Goal: Task Accomplishment & Management: Manage account settings

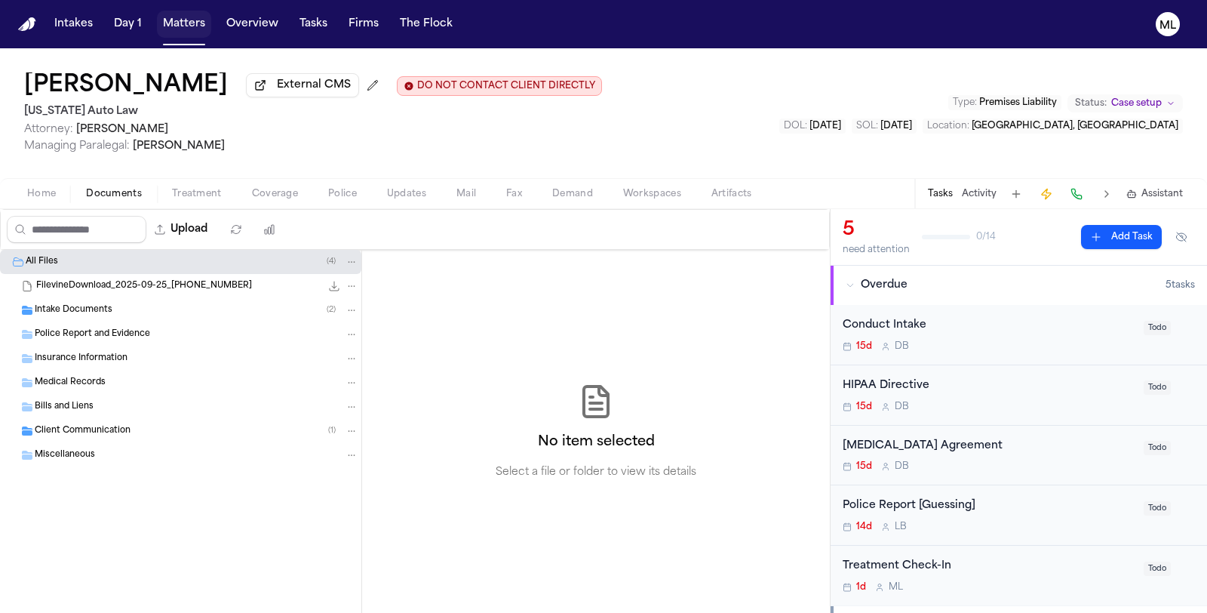
click at [182, 21] on button "Matters" at bounding box center [184, 24] width 54 height 27
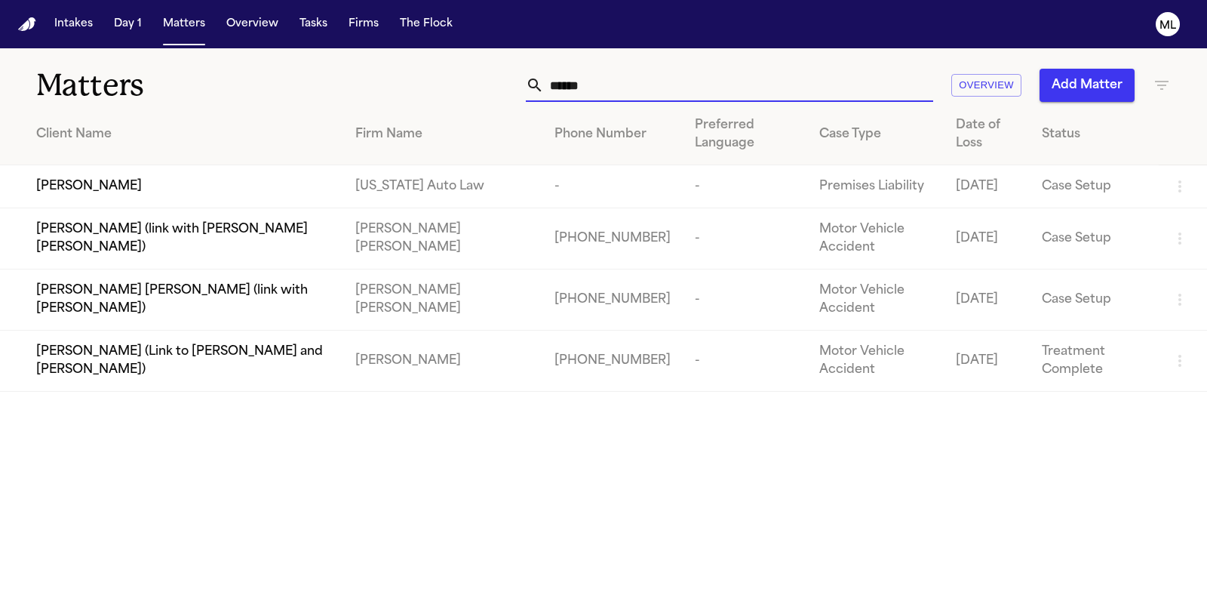
drag, startPoint x: 760, startPoint y: 82, endPoint x: 342, endPoint y: 84, distance: 417.9
click at [342, 84] on div "Matters ***** Overview Add Matter" at bounding box center [603, 76] width 1207 height 56
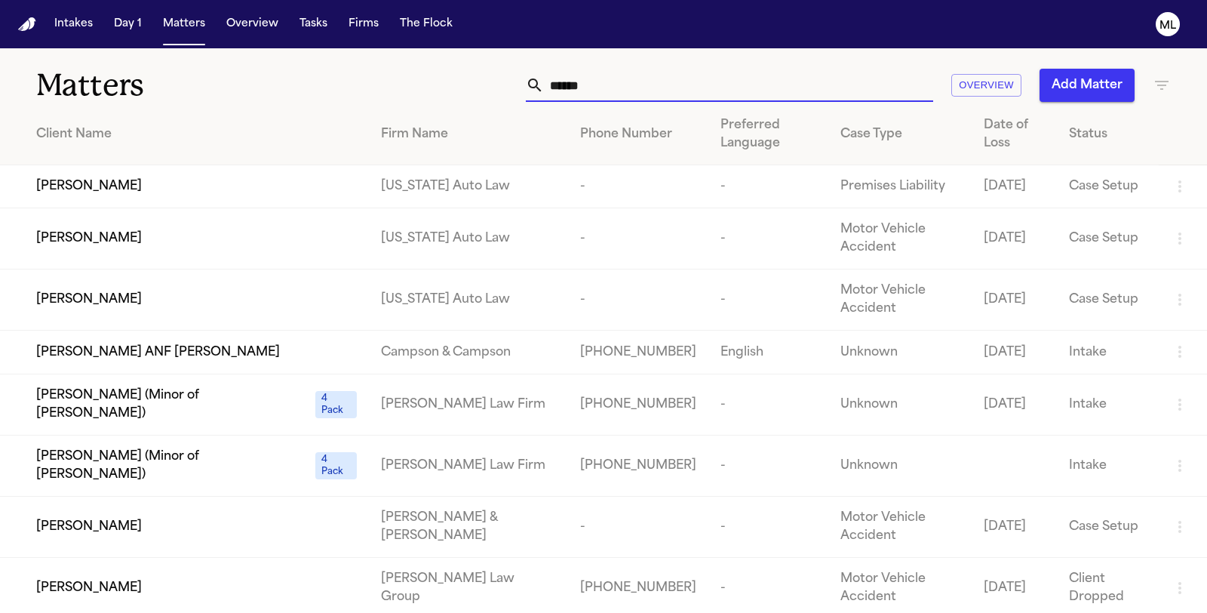
type input "******"
click at [186, 193] on div "[PERSON_NAME]" at bounding box center [196, 186] width 321 height 18
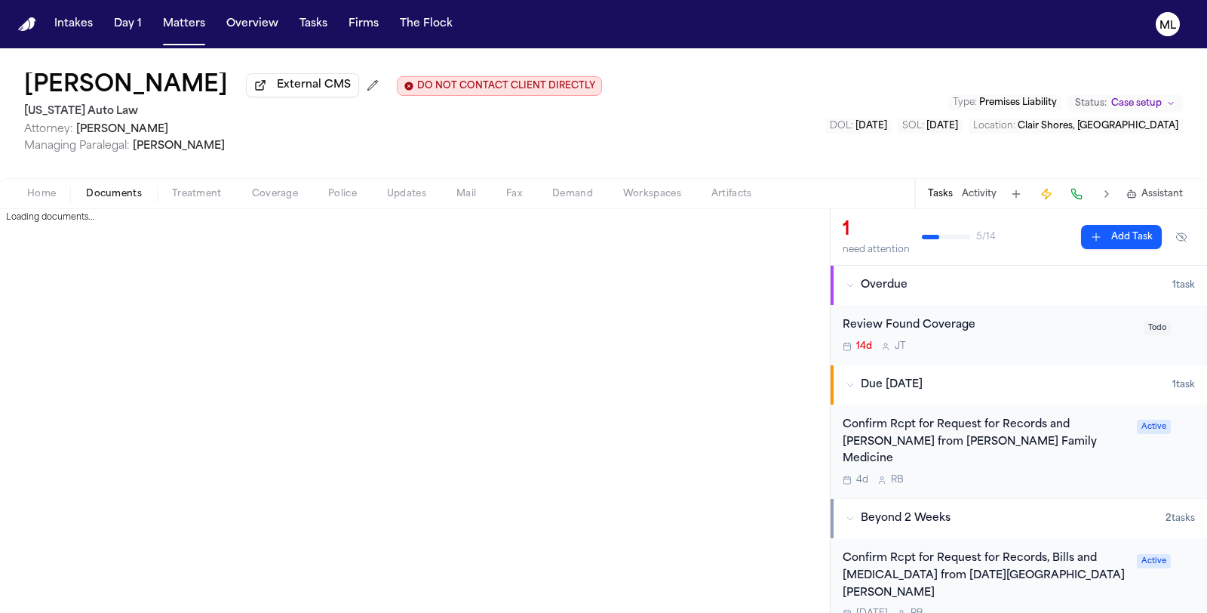
click at [129, 200] on button "Documents" at bounding box center [114, 194] width 86 height 18
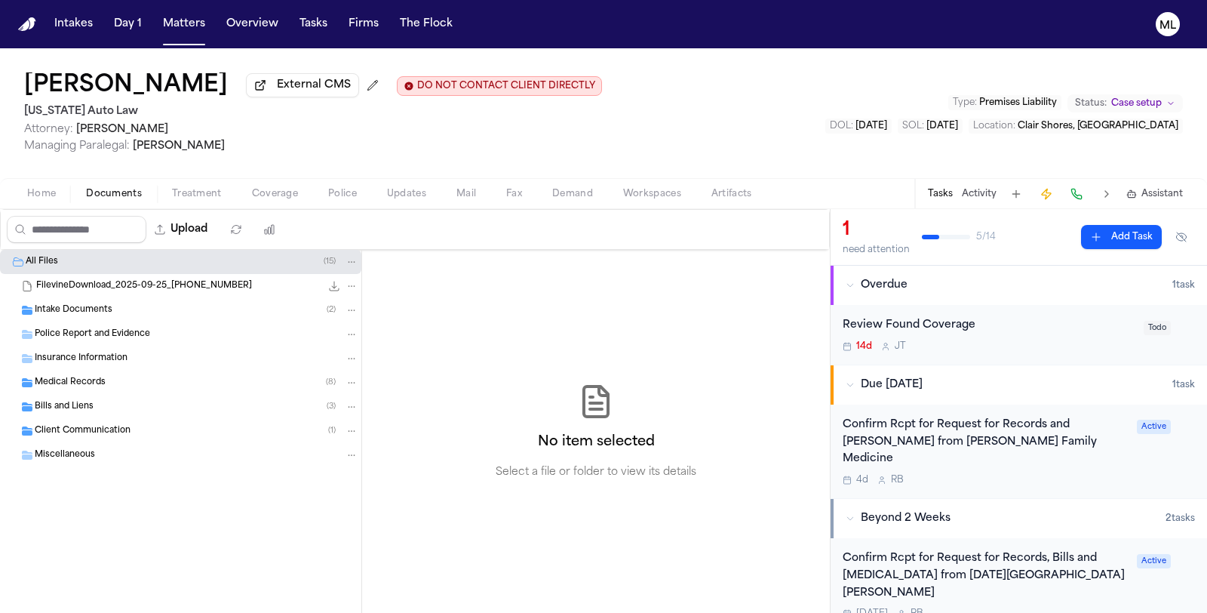
click at [99, 352] on span "Insurance Information" at bounding box center [81, 358] width 93 height 13
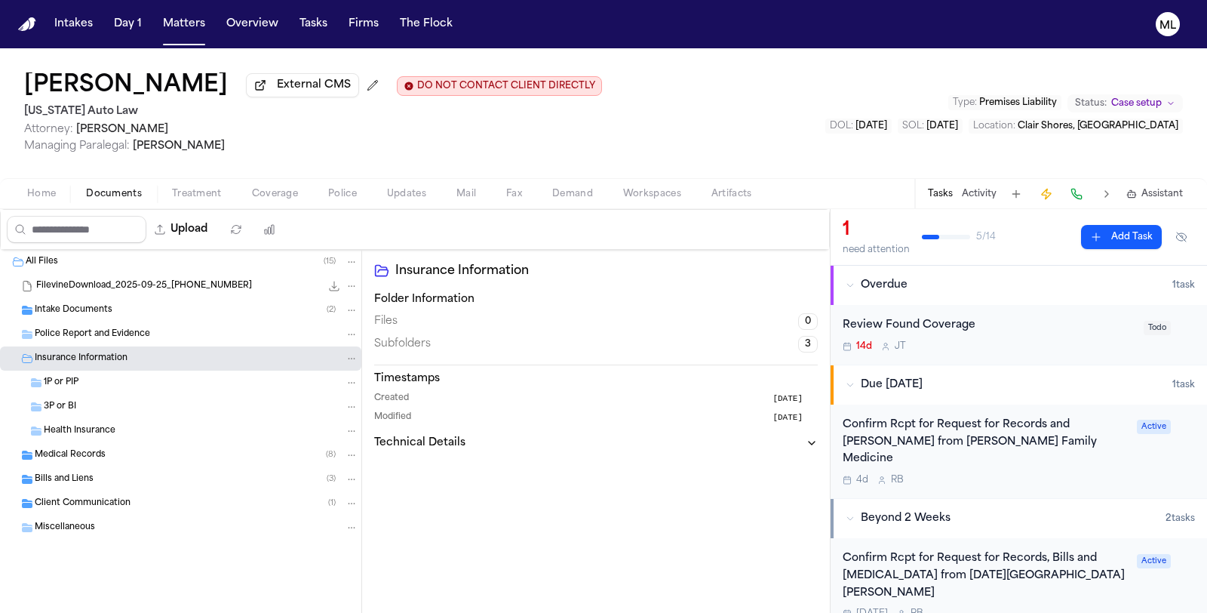
click at [94, 400] on div "3P or BI" at bounding box center [201, 407] width 315 height 14
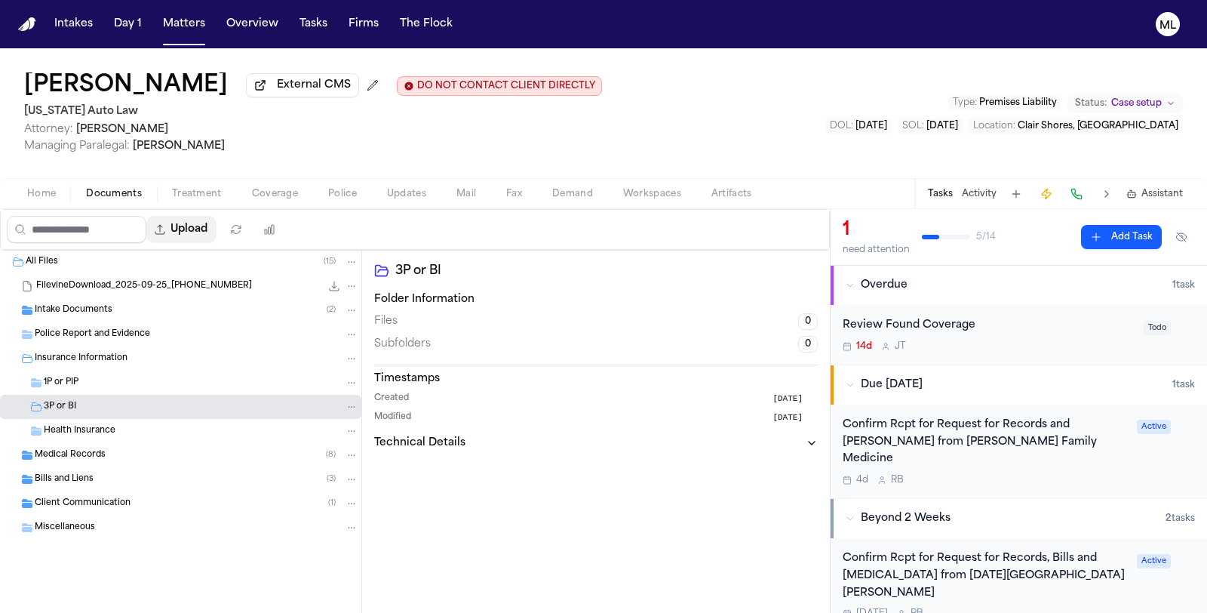
click at [216, 238] on button "Upload" at bounding box center [181, 229] width 70 height 27
select select "**********"
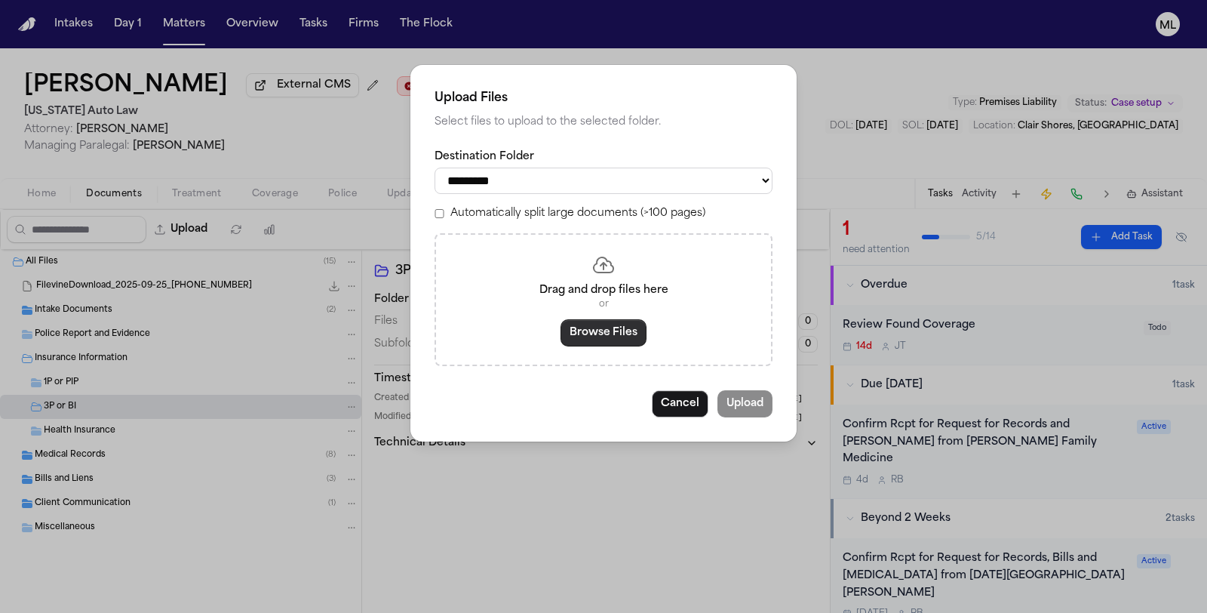
click at [574, 324] on button "Browse Files" at bounding box center [603, 332] width 86 height 27
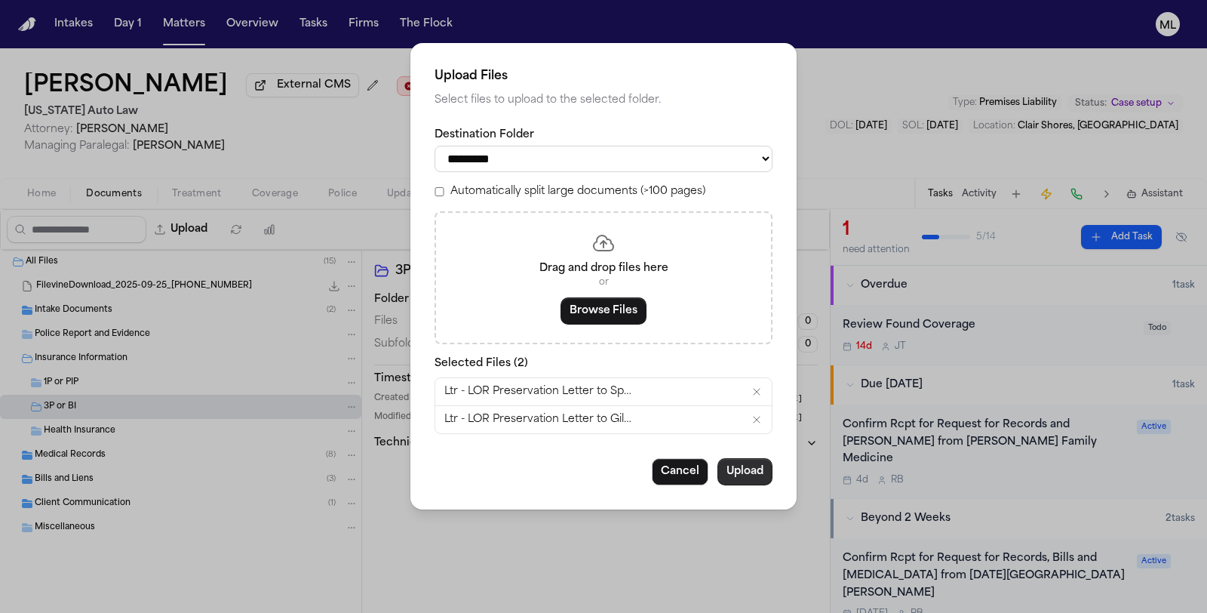
click at [740, 470] on button "Upload" at bounding box center [744, 471] width 55 height 27
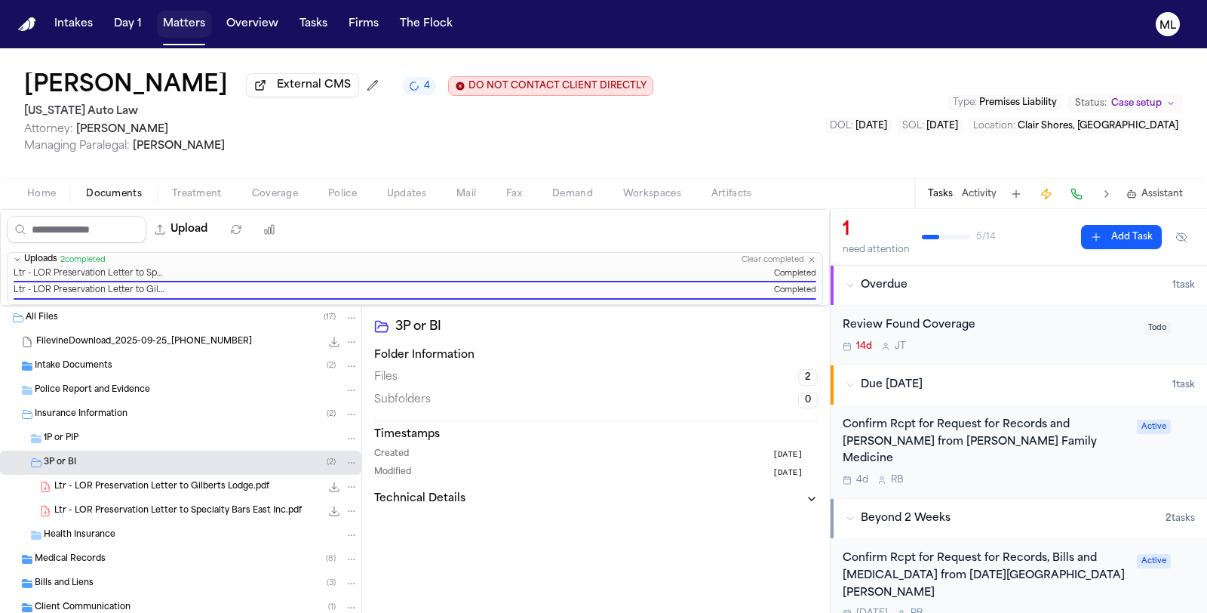
click at [194, 23] on button "Matters" at bounding box center [184, 24] width 54 height 27
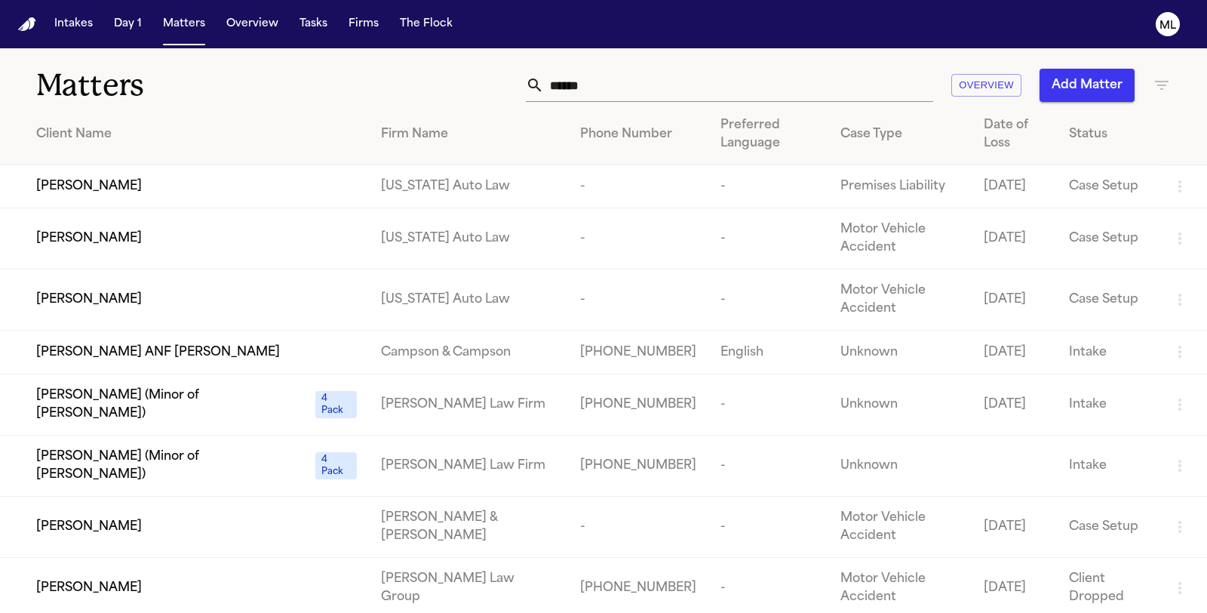
drag, startPoint x: 650, startPoint y: 78, endPoint x: 508, endPoint y: 79, distance: 141.8
click at [508, 79] on div "****** Overview Add Matter" at bounding box center [764, 85] width 814 height 33
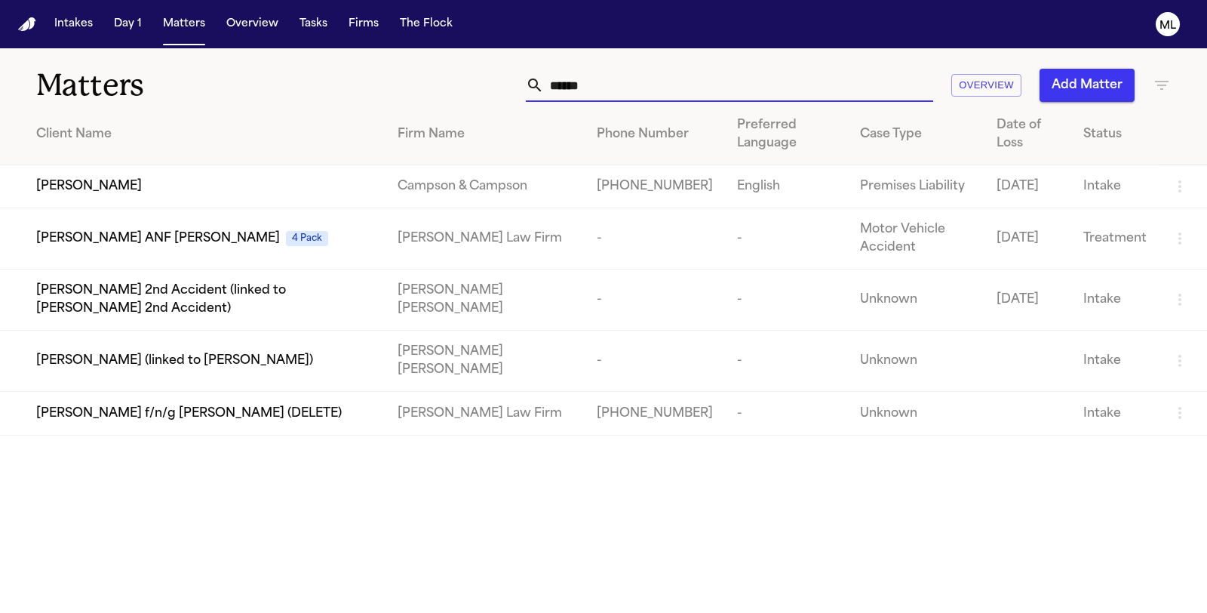
drag, startPoint x: 586, startPoint y: 89, endPoint x: 527, endPoint y: 71, distance: 61.6
click at [522, 82] on div "***** Overview Add Matter" at bounding box center [764, 85] width 814 height 33
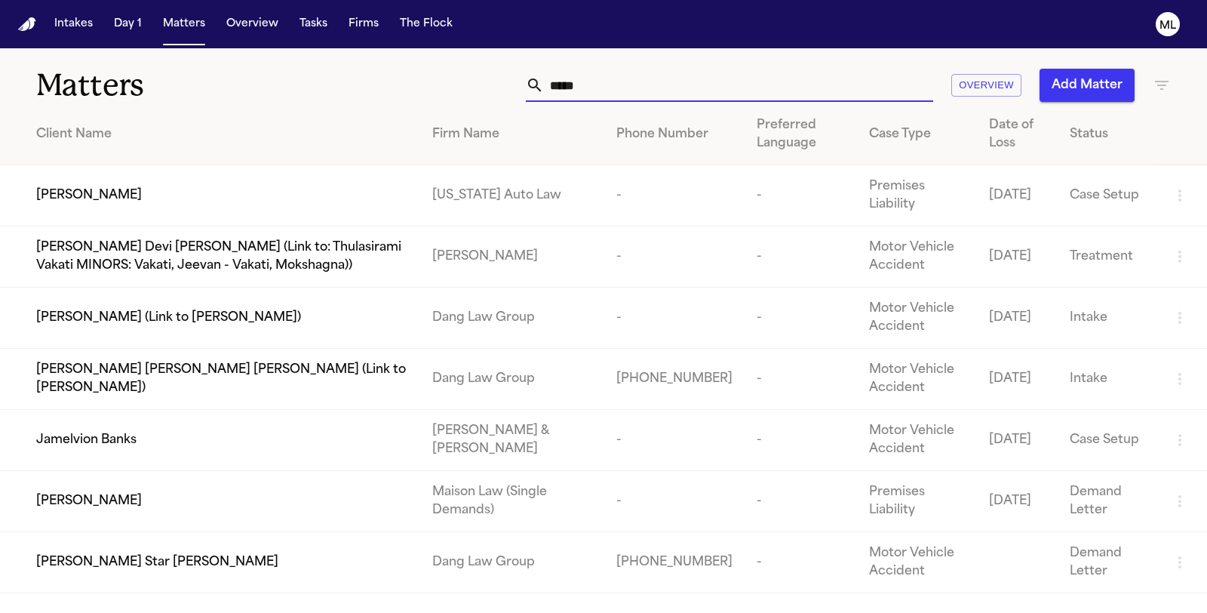
type input "*****"
click at [311, 183] on td "[PERSON_NAME]" at bounding box center [210, 195] width 420 height 61
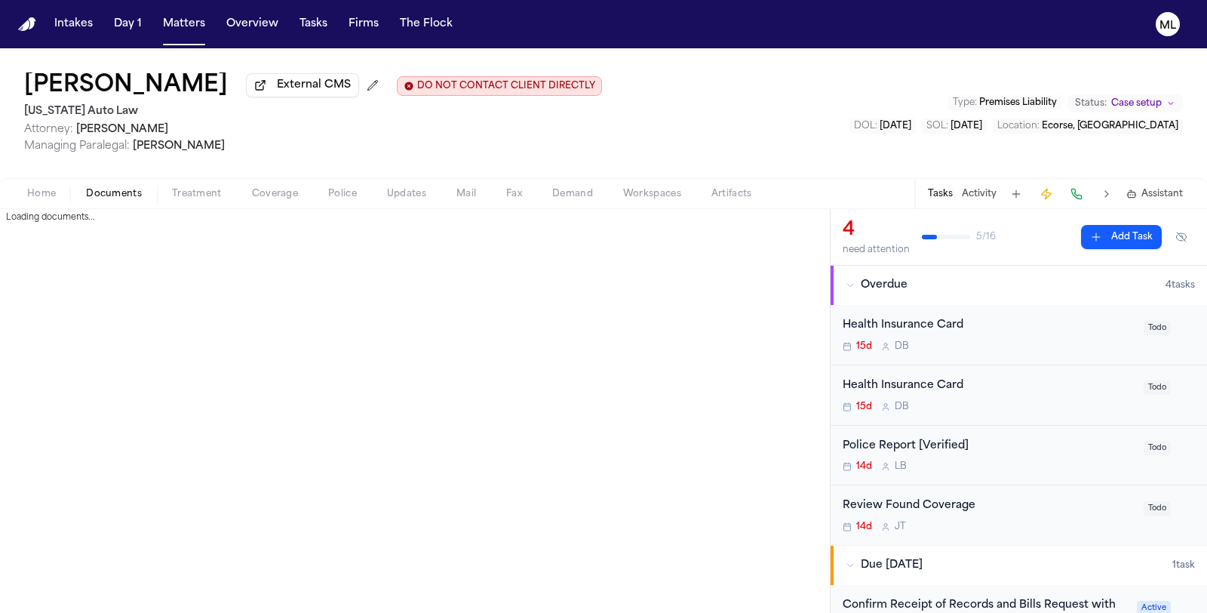
click at [104, 198] on span "Documents" at bounding box center [114, 194] width 56 height 12
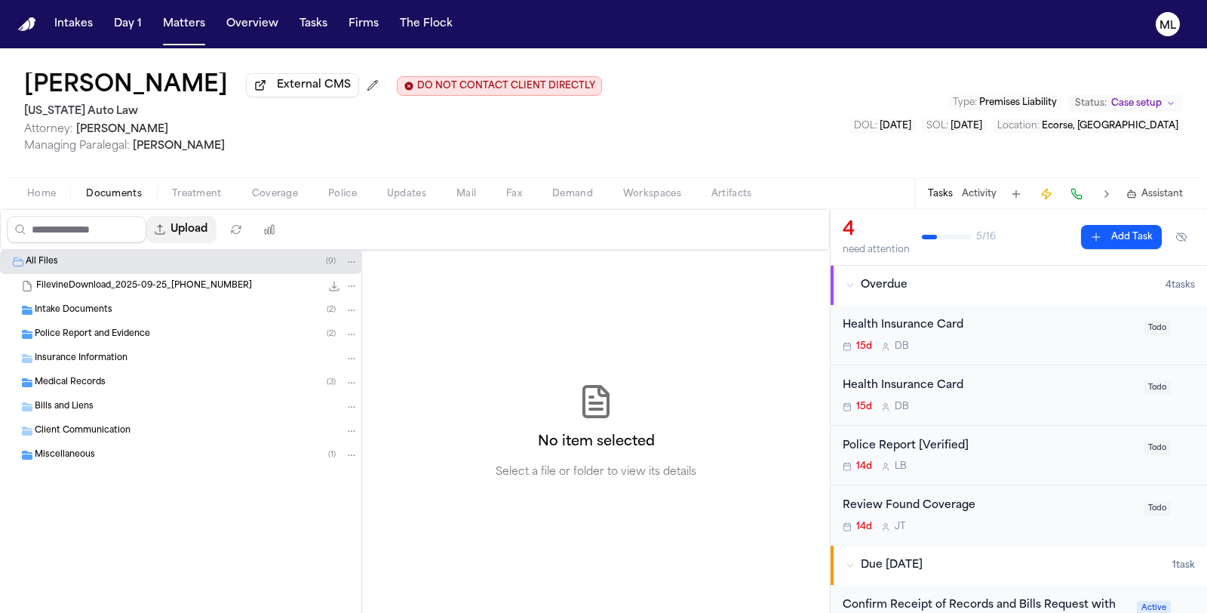
click at [196, 223] on button "Upload" at bounding box center [181, 229] width 70 height 27
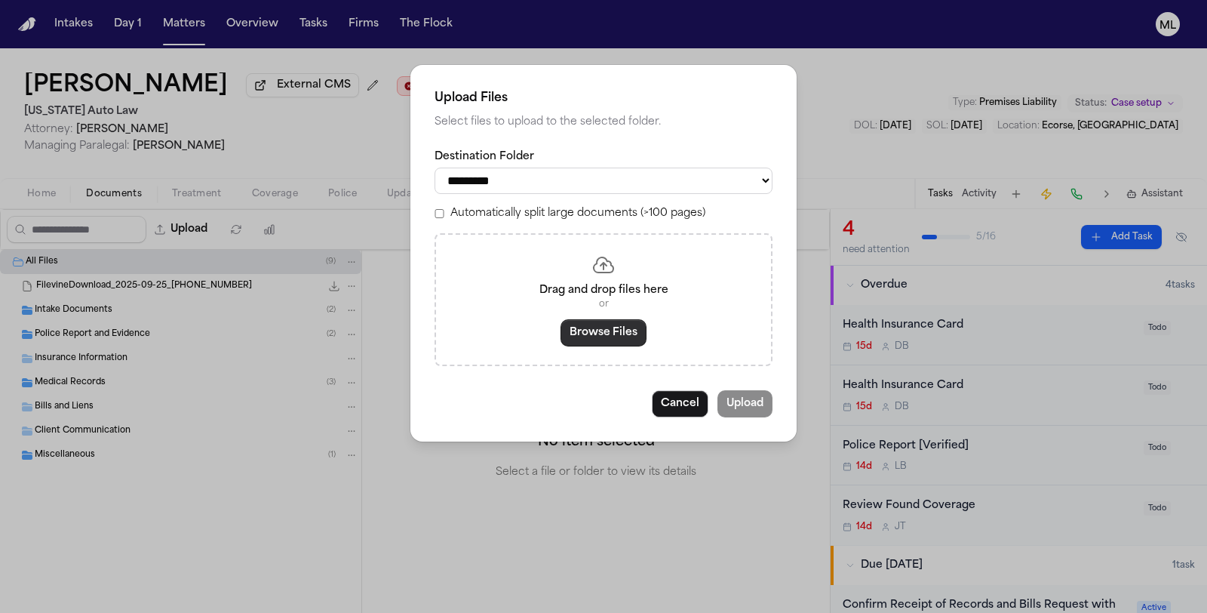
click at [611, 340] on button "Browse Files" at bounding box center [603, 332] width 86 height 27
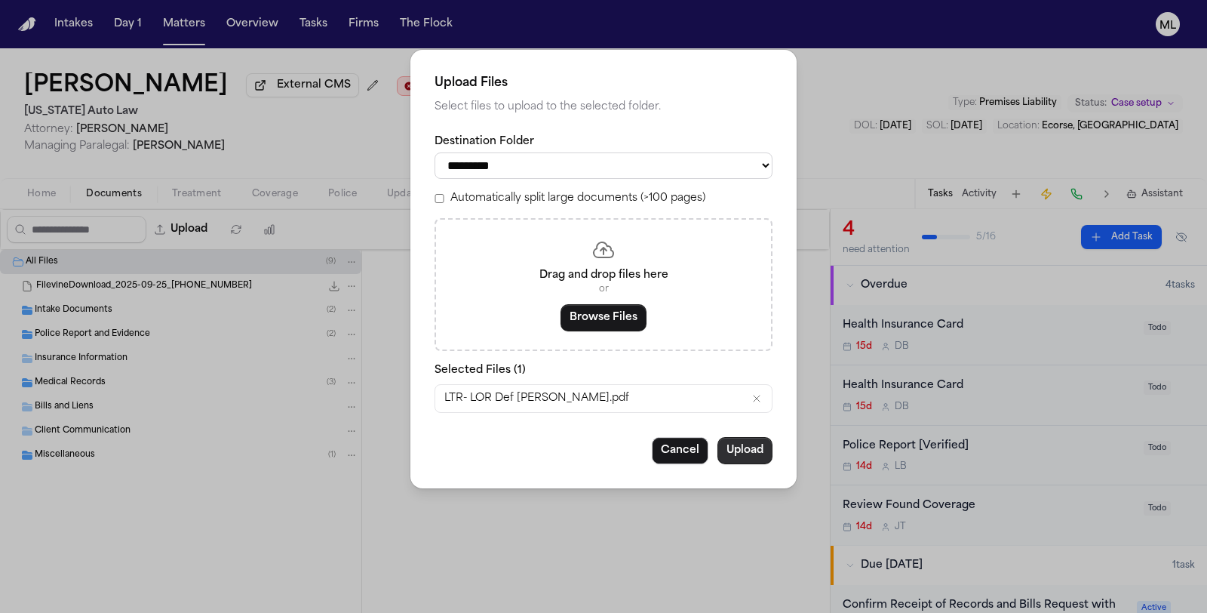
click at [754, 451] on button "Upload" at bounding box center [744, 450] width 55 height 27
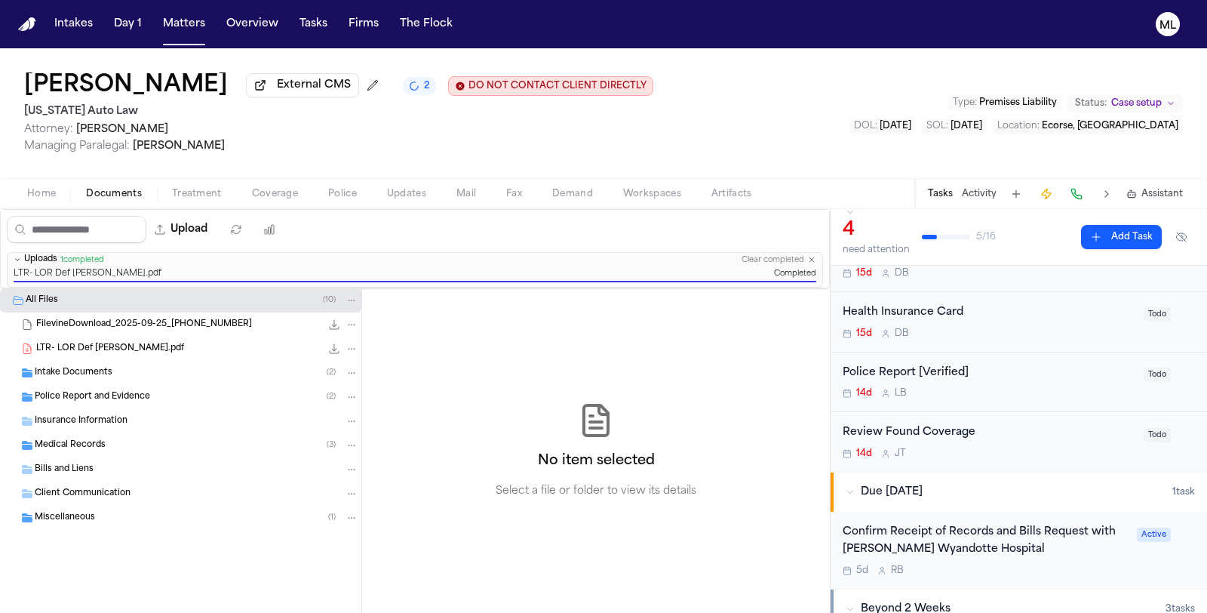
scroll to position [167, 0]
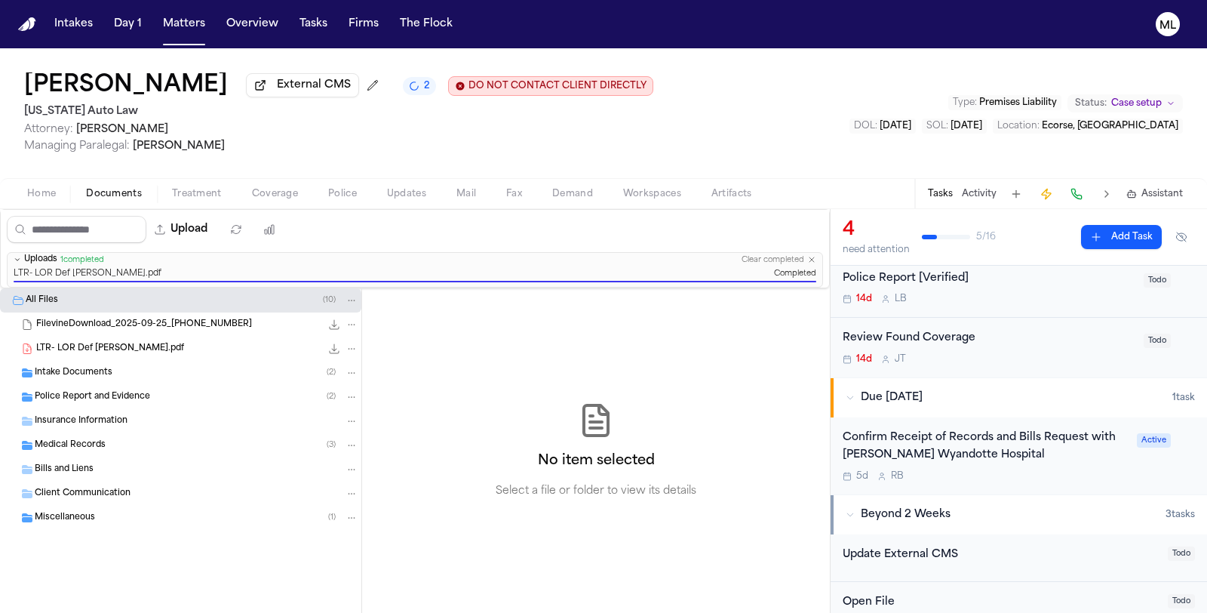
click at [1036, 481] on div "Confirm Receipt of Records and Bills Request with [PERSON_NAME] Wyandotte Hospi…" at bounding box center [1019, 455] width 376 height 77
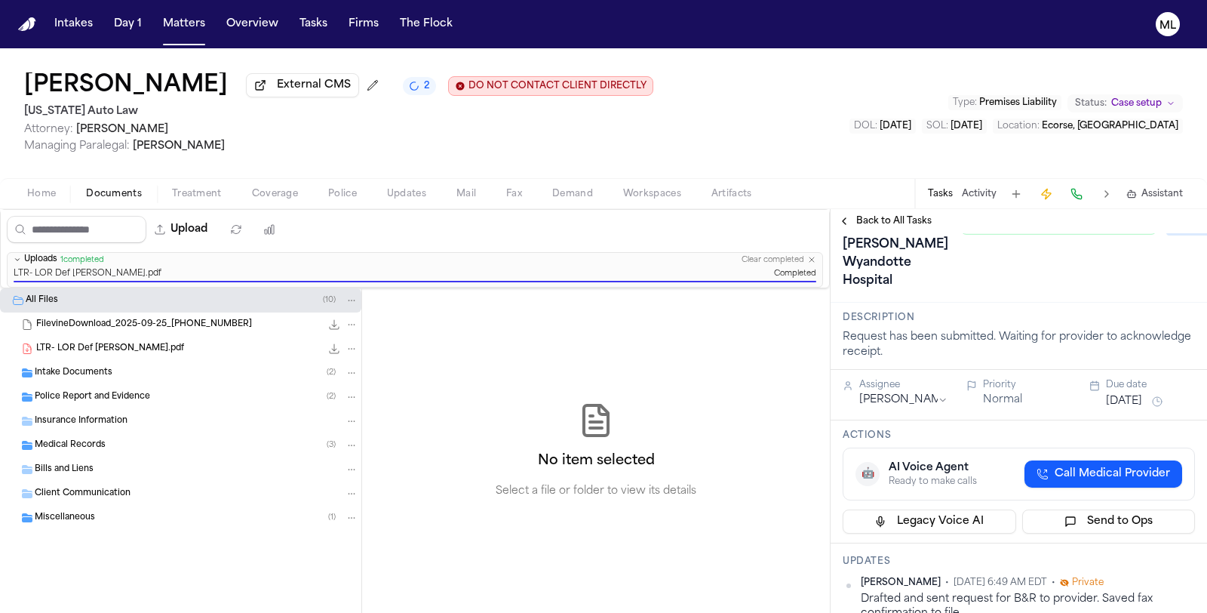
scroll to position [167, 0]
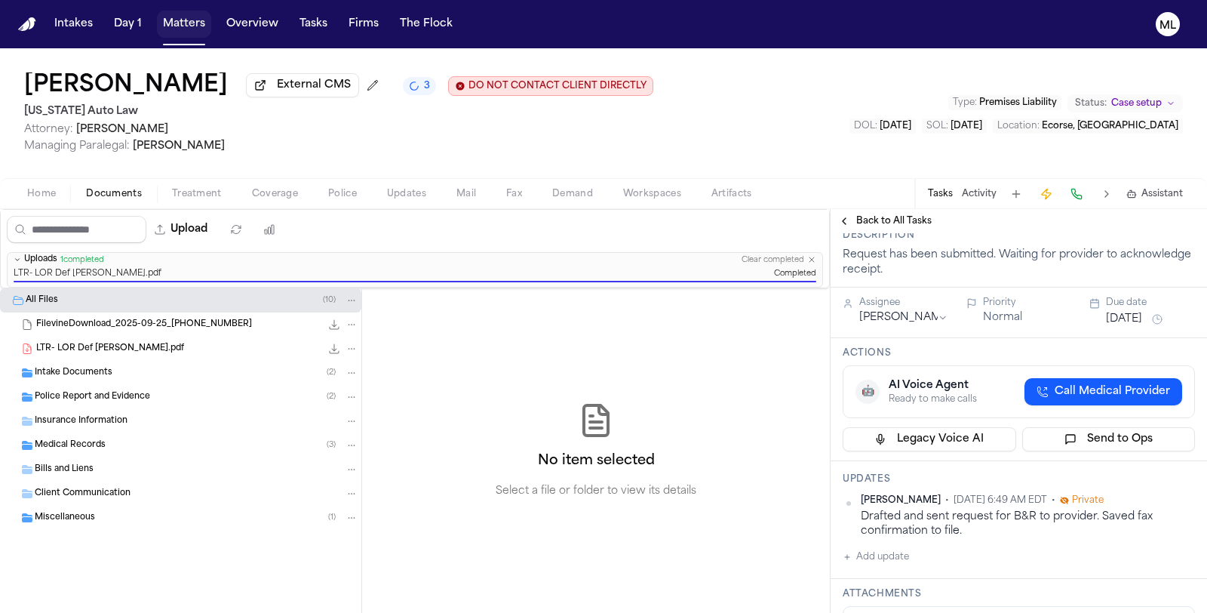
drag, startPoint x: 164, startPoint y: 28, endPoint x: 174, endPoint y: 29, distance: 9.8
click at [164, 28] on button "Matters" at bounding box center [184, 24] width 54 height 27
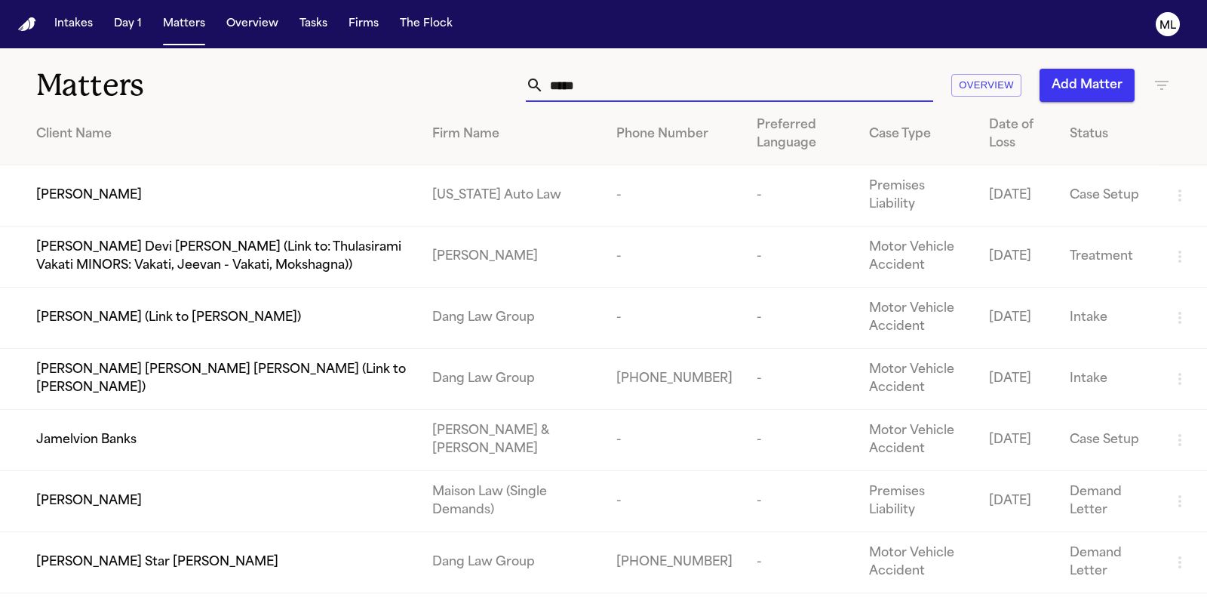
drag, startPoint x: 711, startPoint y: 95, endPoint x: 528, endPoint y: 97, distance: 183.3
click at [528, 97] on div "*****" at bounding box center [729, 85] width 407 height 33
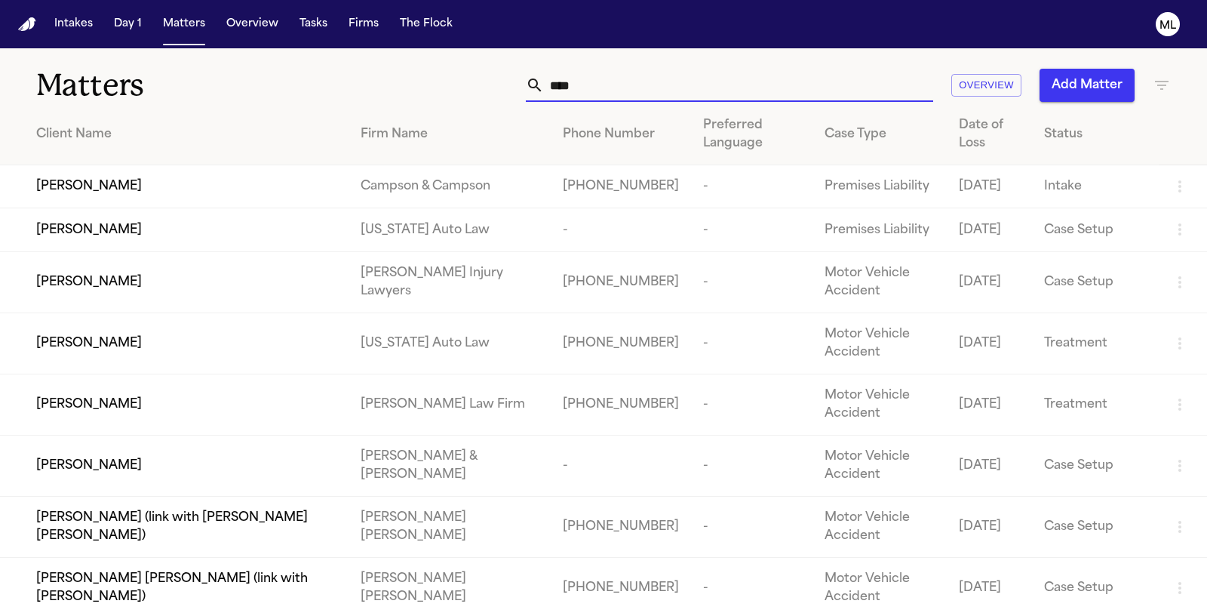
type input "****"
click at [349, 239] on td "[PERSON_NAME]" at bounding box center [174, 229] width 349 height 43
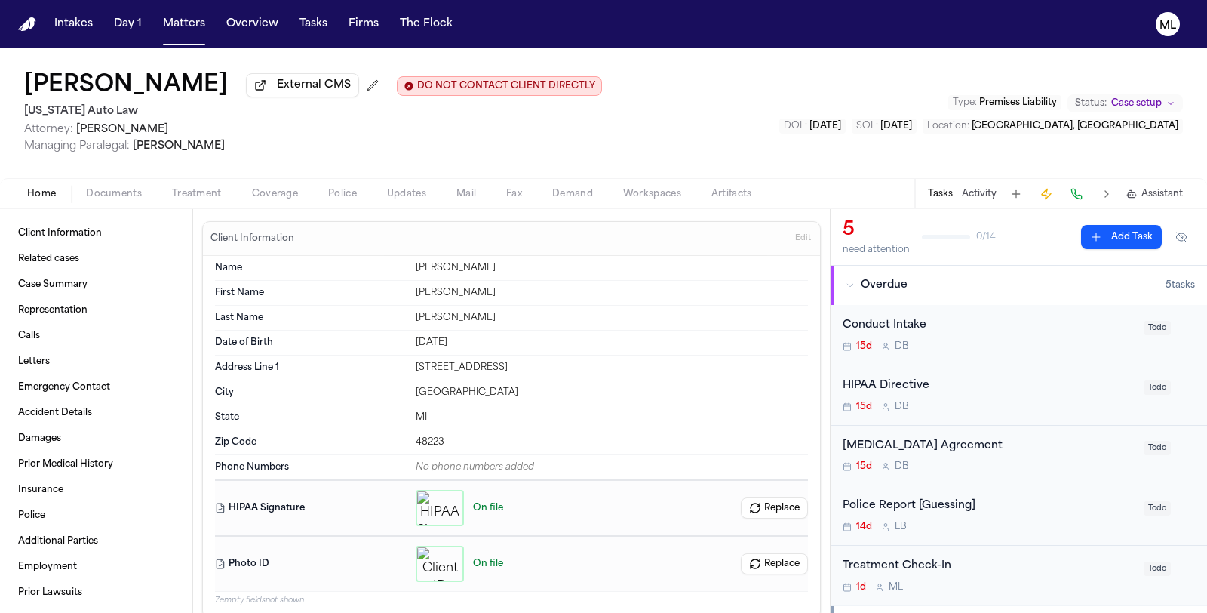
click at [990, 360] on div "Conduct Intake 15d D B Todo" at bounding box center [1019, 335] width 376 height 60
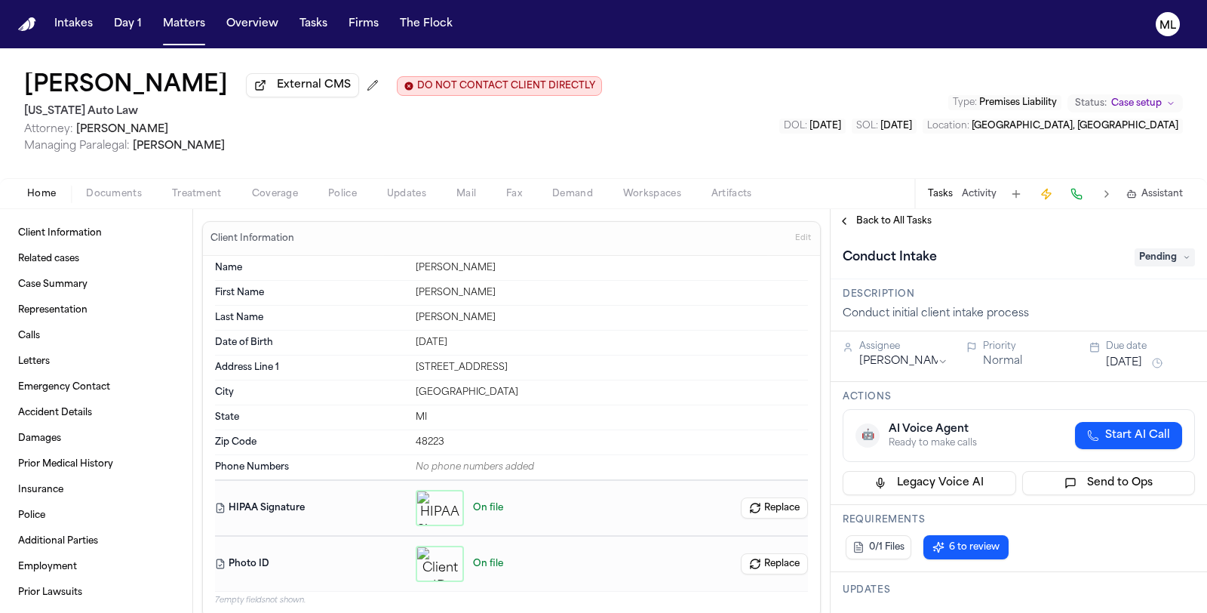
click at [1148, 244] on div "Conduct Intake Pending" at bounding box center [1019, 256] width 376 height 46
click at [1145, 248] on span "Pending" at bounding box center [1165, 257] width 60 height 18
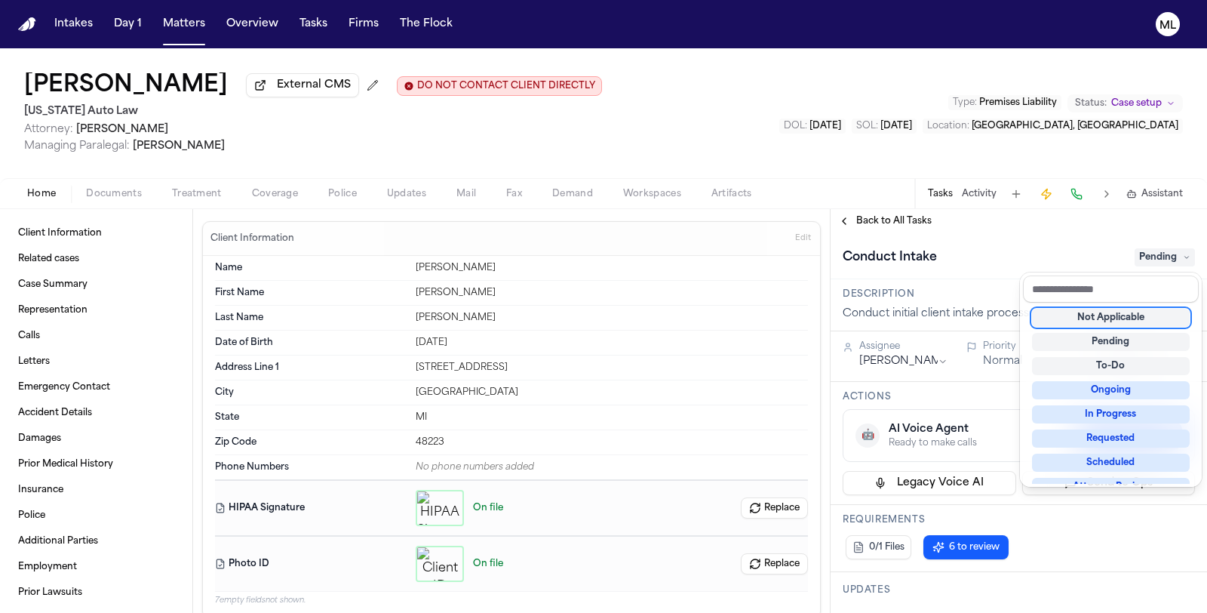
scroll to position [235, 0]
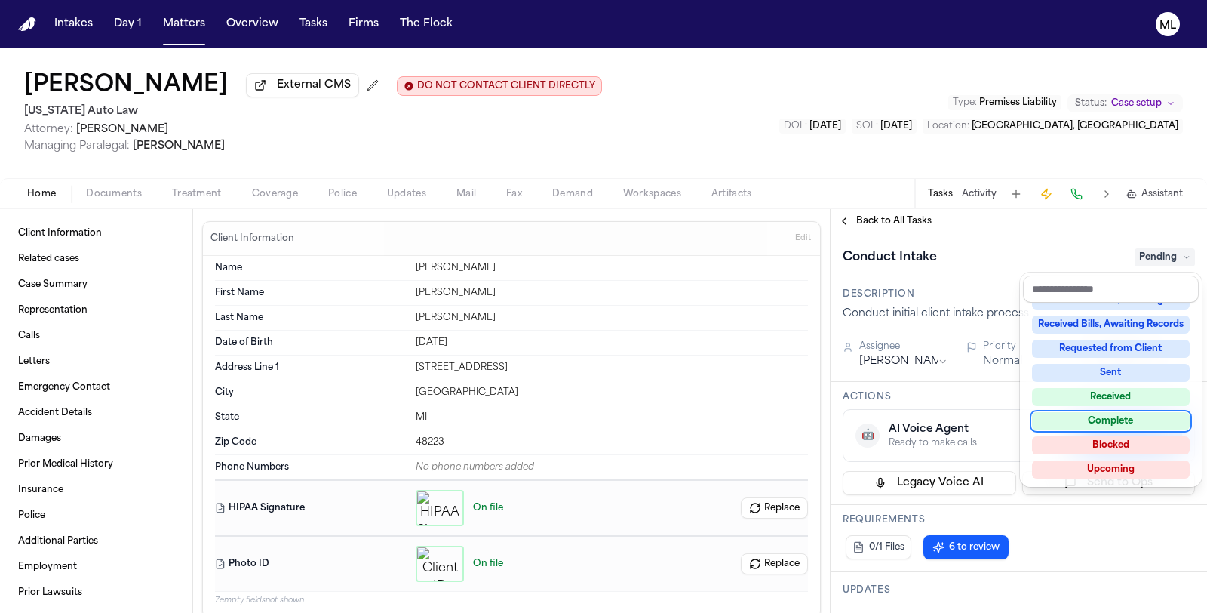
click at [1099, 422] on div "Complete" at bounding box center [1111, 421] width 158 height 18
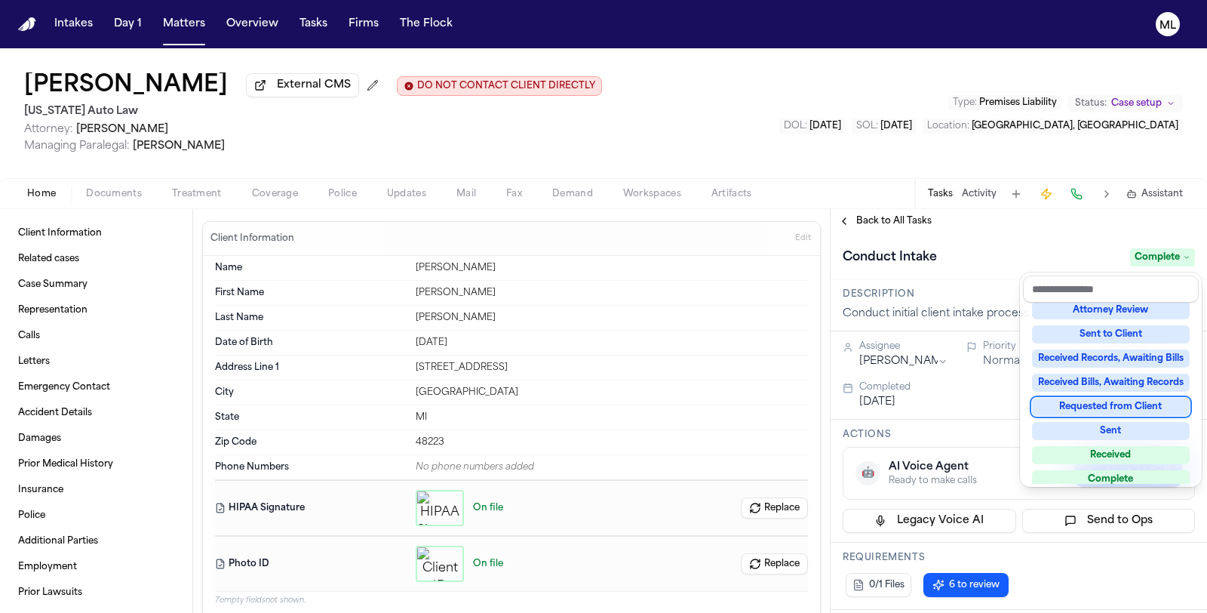
click at [877, 221] on div "**********" at bounding box center [1019, 411] width 376 height 404
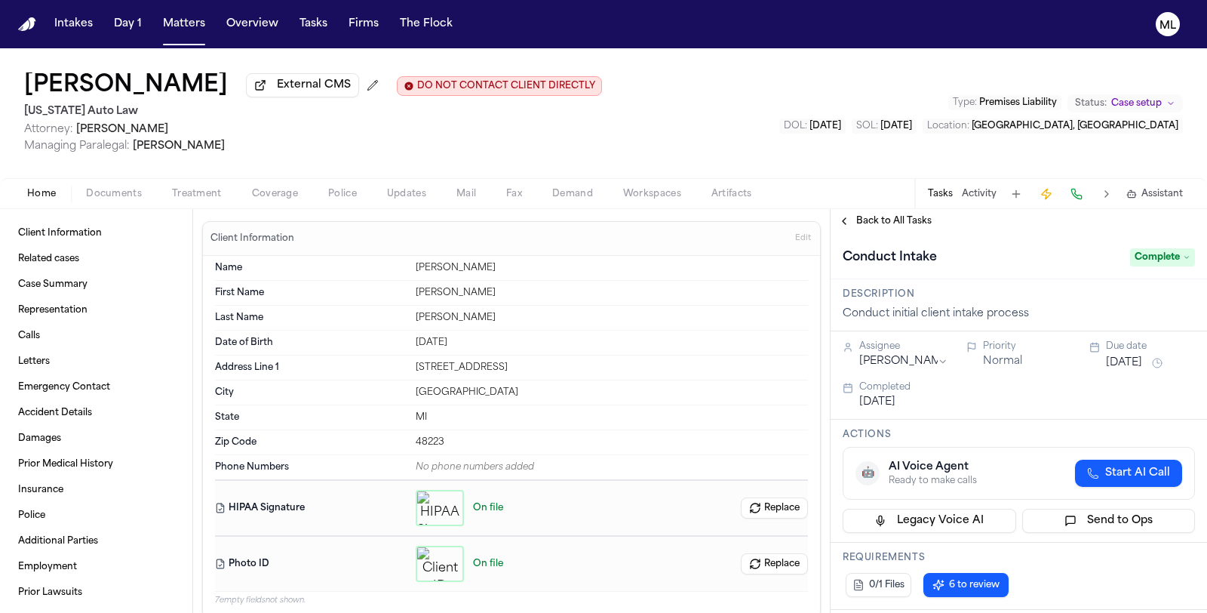
click at [877, 221] on span "Back to All Tasks" at bounding box center [893, 221] width 75 height 12
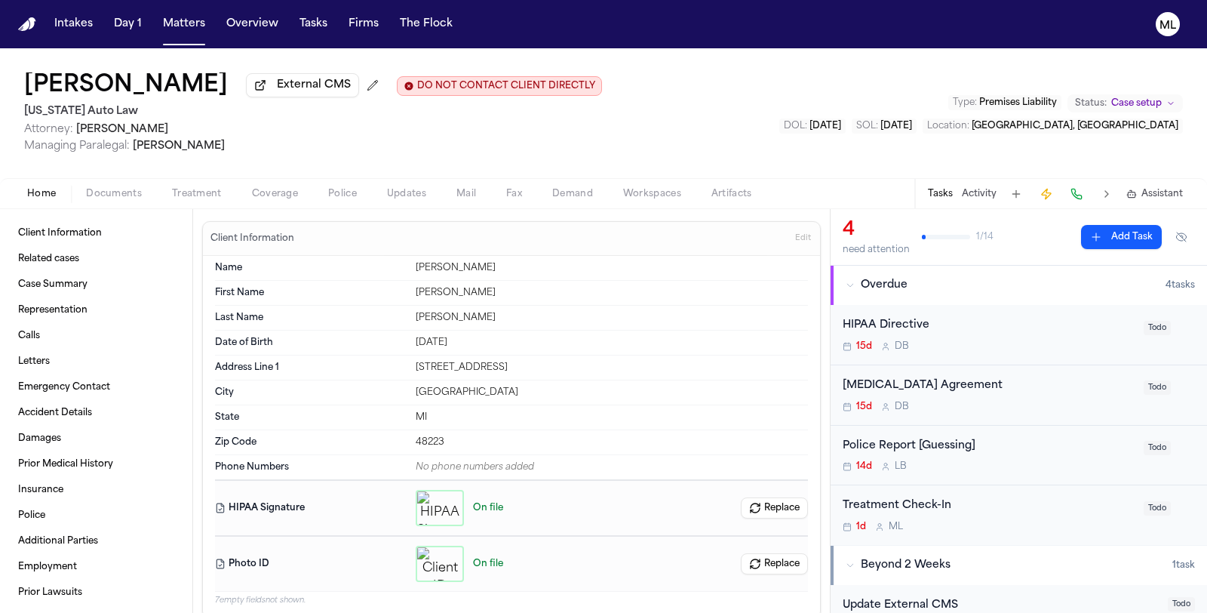
click at [1082, 330] on div "HIPAA Directive" at bounding box center [989, 325] width 292 height 17
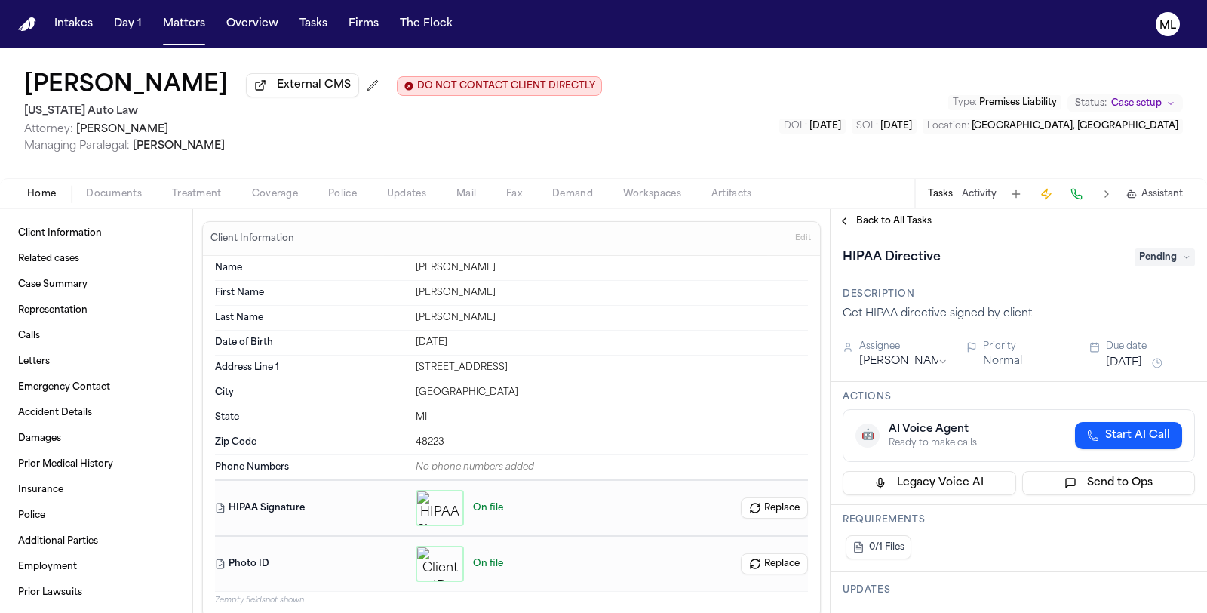
click at [1135, 256] on span "Pending" at bounding box center [1165, 257] width 60 height 18
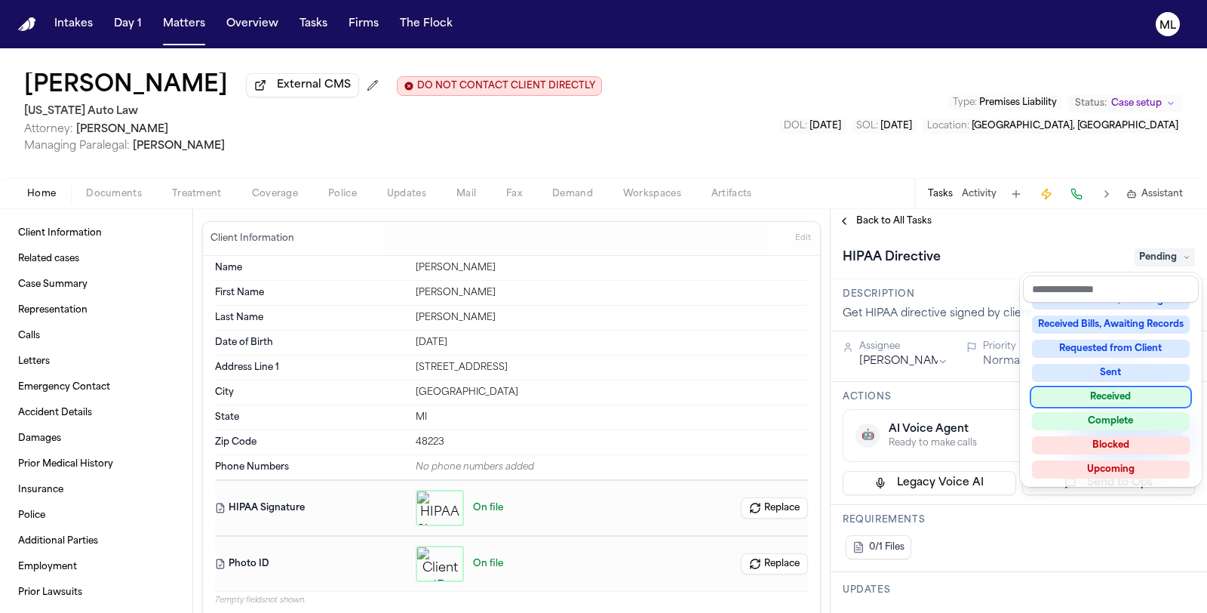
click at [1114, 399] on div "Received" at bounding box center [1111, 397] width 158 height 18
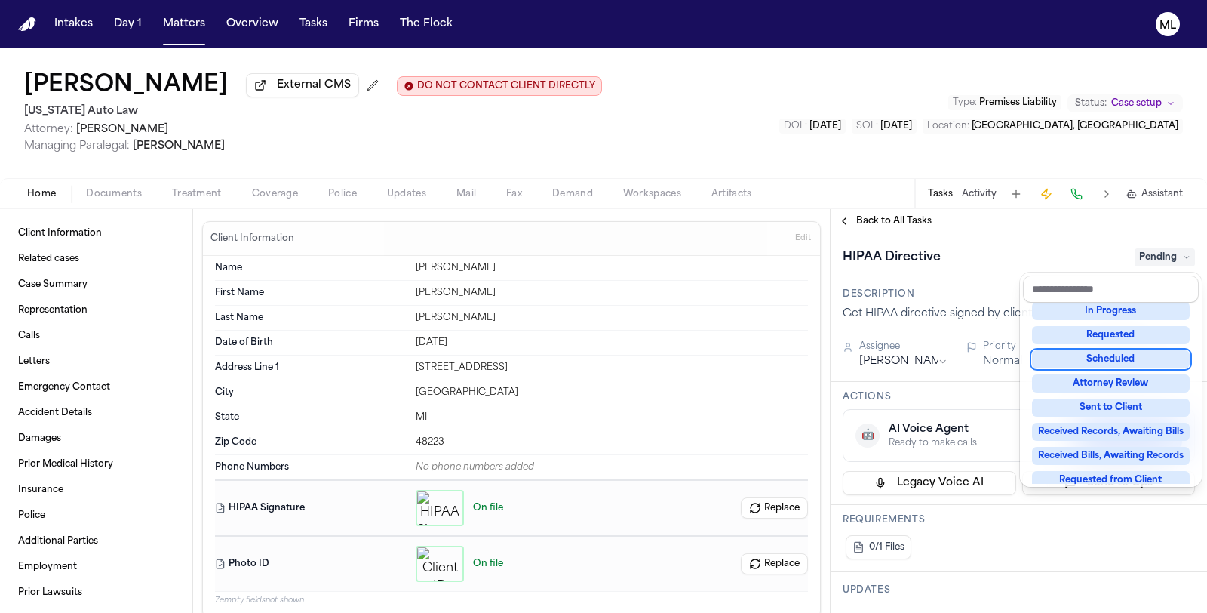
scroll to position [65, 0]
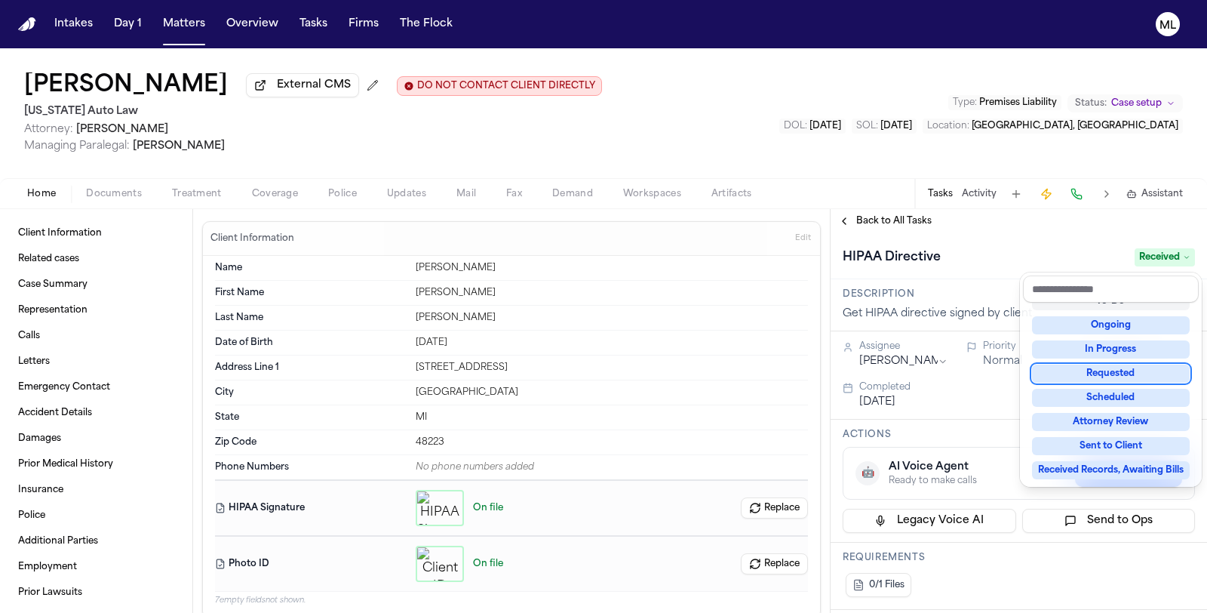
click at [881, 222] on div "**********" at bounding box center [1019, 411] width 376 height 404
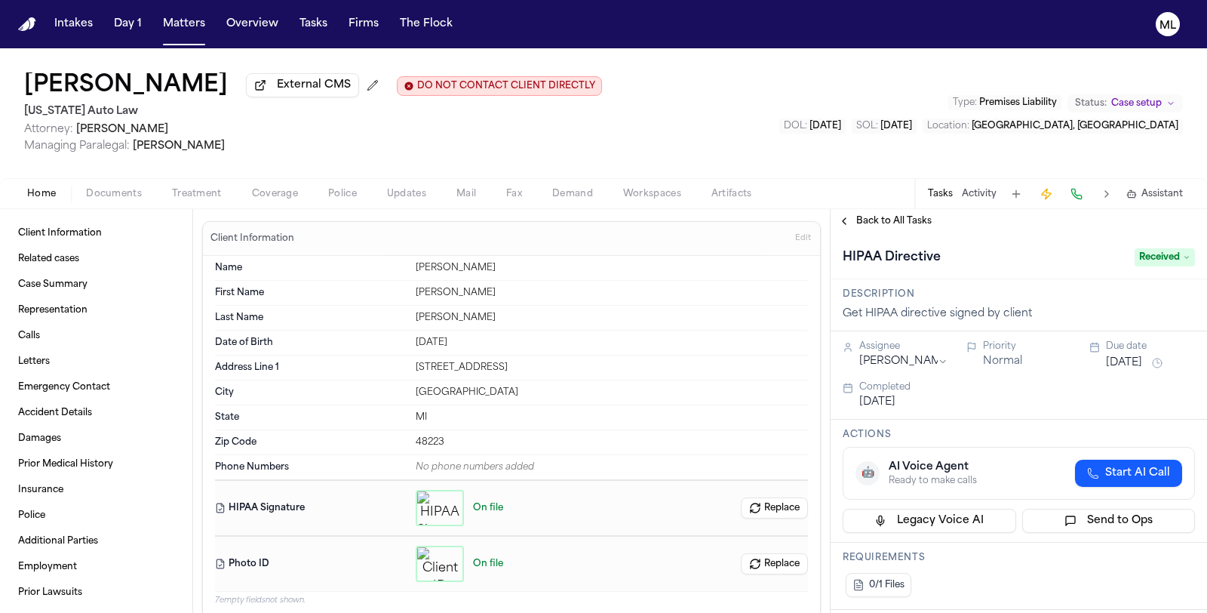
click at [881, 222] on span "Back to All Tasks" at bounding box center [893, 221] width 75 height 12
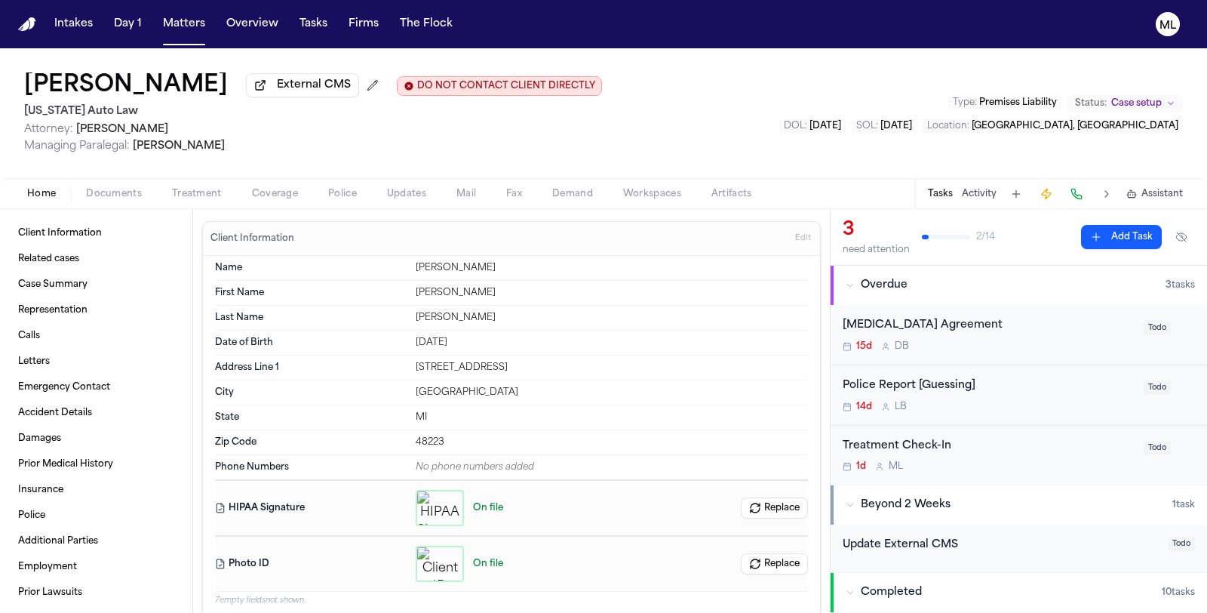
click at [1036, 349] on div "15d D B" at bounding box center [989, 346] width 292 height 12
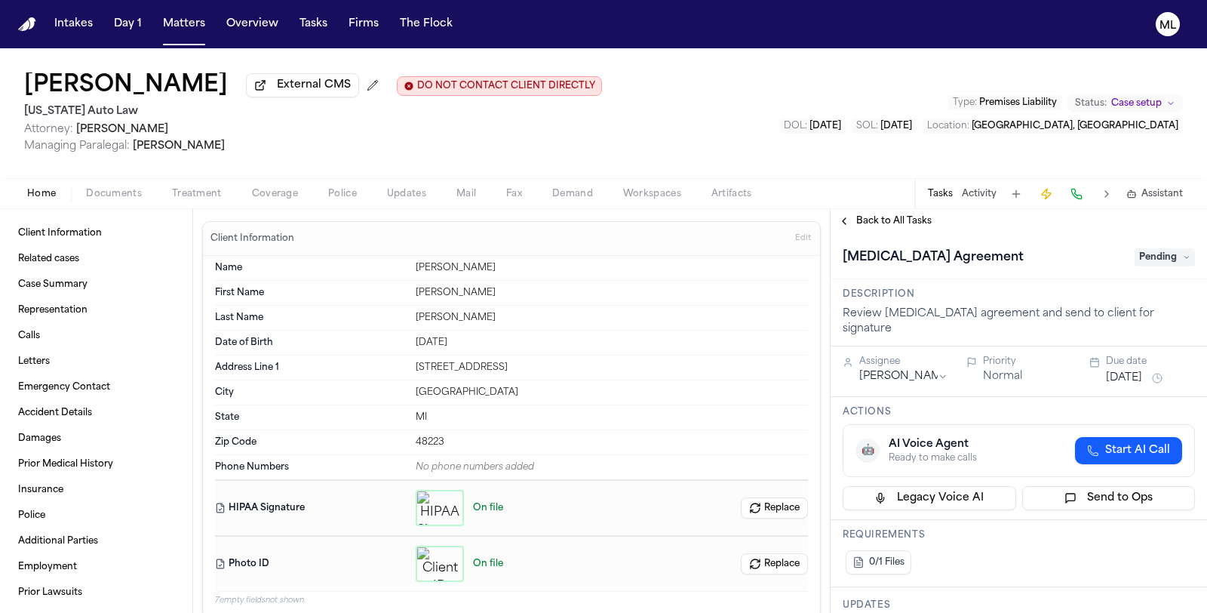
click at [1135, 253] on span "Pending" at bounding box center [1165, 257] width 60 height 18
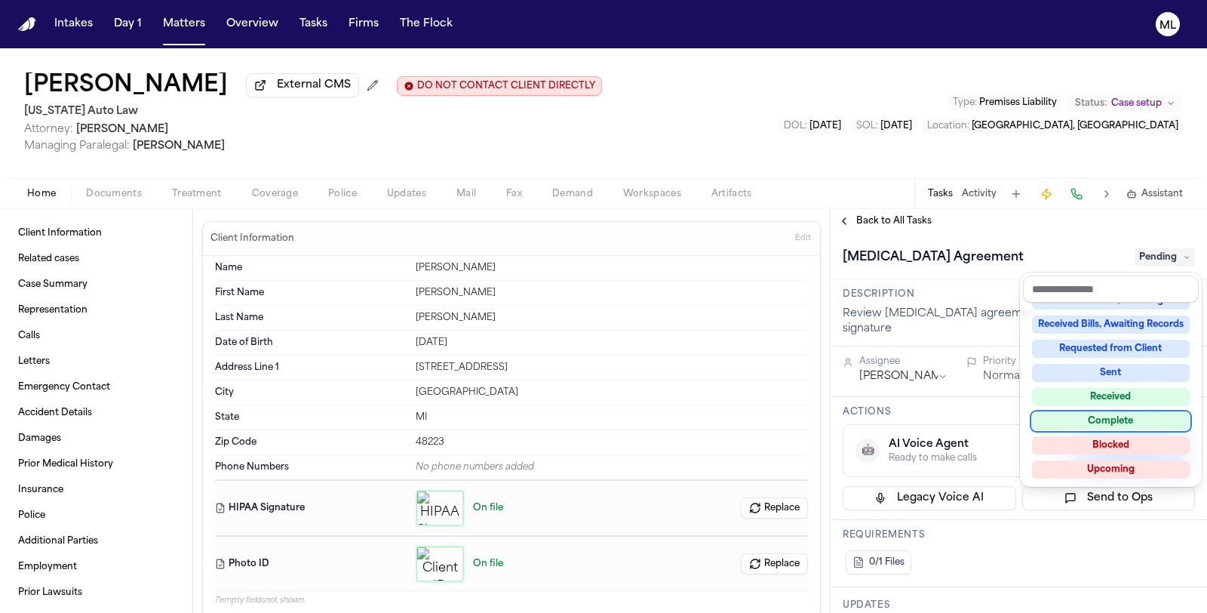
click at [1121, 416] on div "Complete" at bounding box center [1111, 421] width 158 height 18
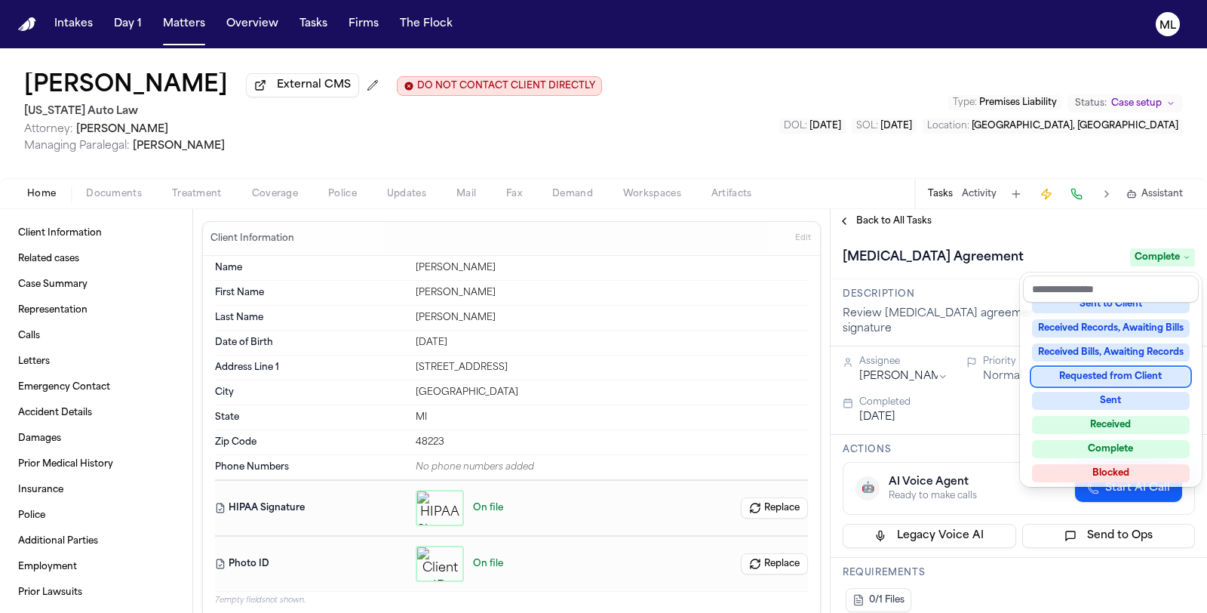
click at [877, 217] on div "**********" at bounding box center [1019, 411] width 376 height 404
click at [877, 217] on span "Back to All Tasks" at bounding box center [893, 221] width 75 height 12
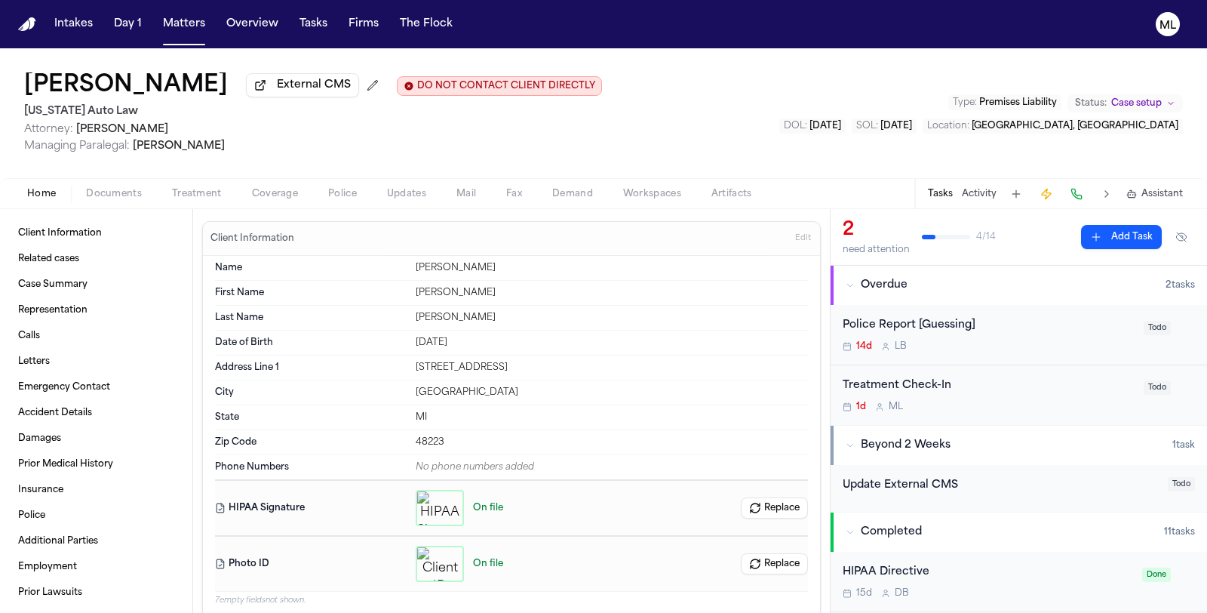
click at [1028, 340] on div "14d L B" at bounding box center [989, 346] width 292 height 12
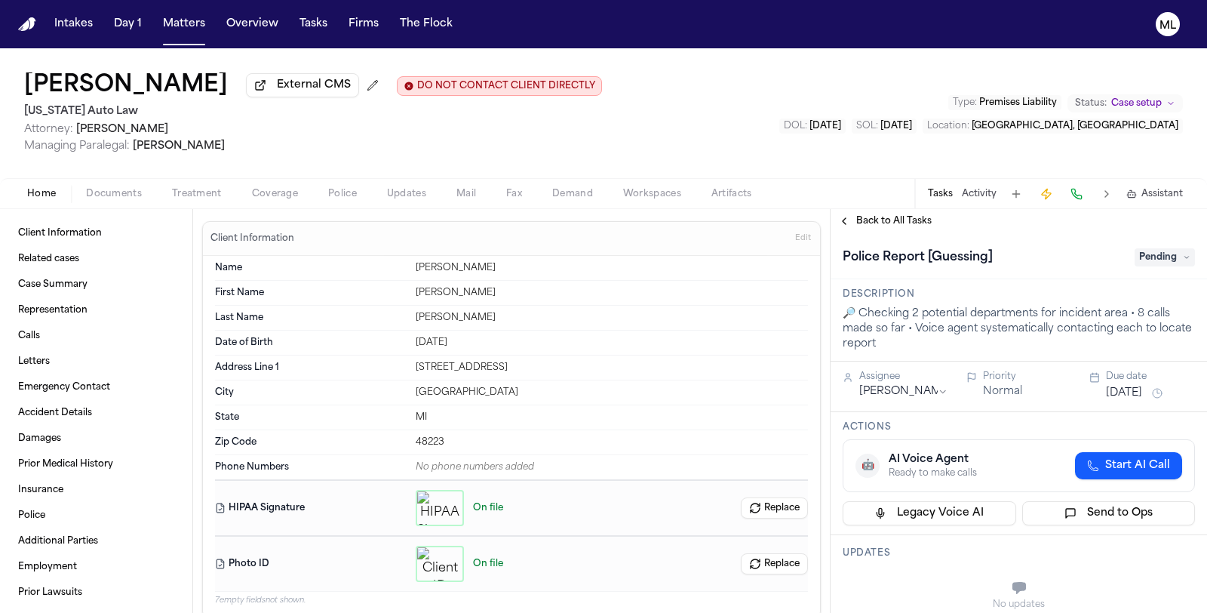
click at [883, 213] on div "Back to All Tasks" at bounding box center [1019, 221] width 376 height 24
click at [913, 230] on div "Back to All Tasks" at bounding box center [1019, 221] width 376 height 24
click at [907, 218] on span "Back to All Tasks" at bounding box center [893, 221] width 75 height 12
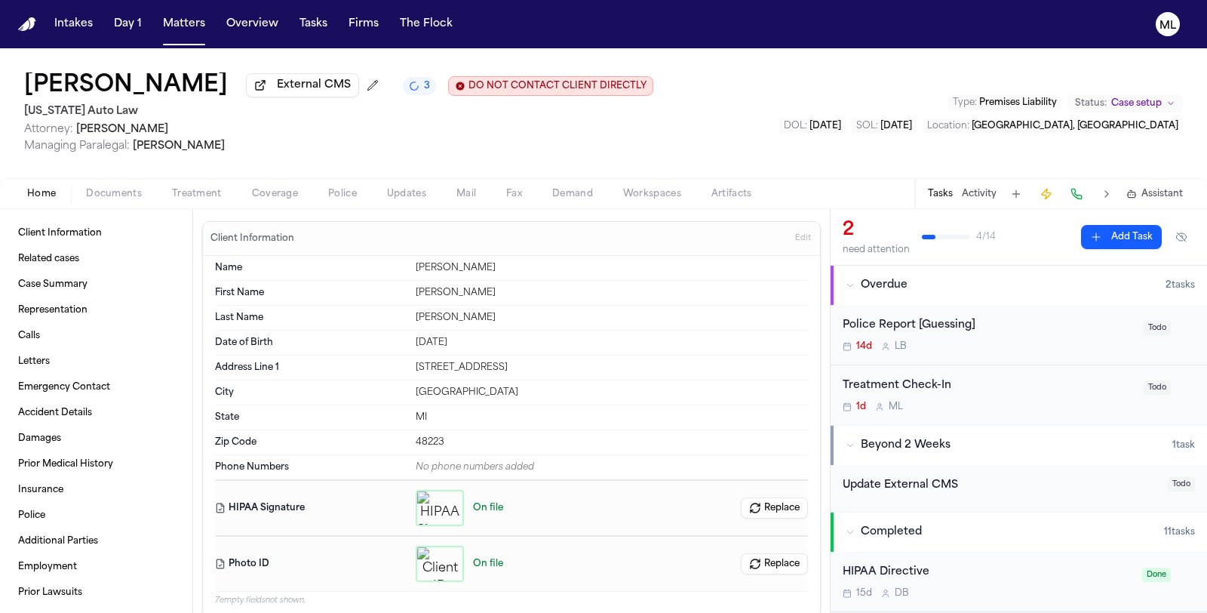
click at [1028, 397] on div "Treatment Check-In 1d M L" at bounding box center [989, 394] width 292 height 35
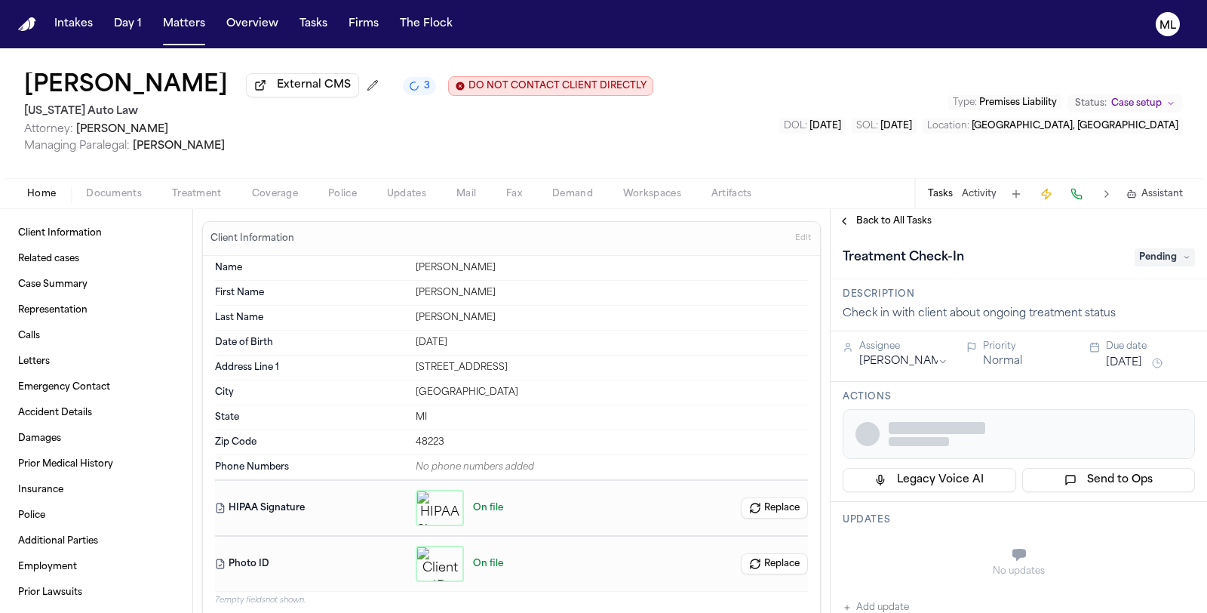
click at [1135, 248] on span "Pending" at bounding box center [1165, 257] width 60 height 18
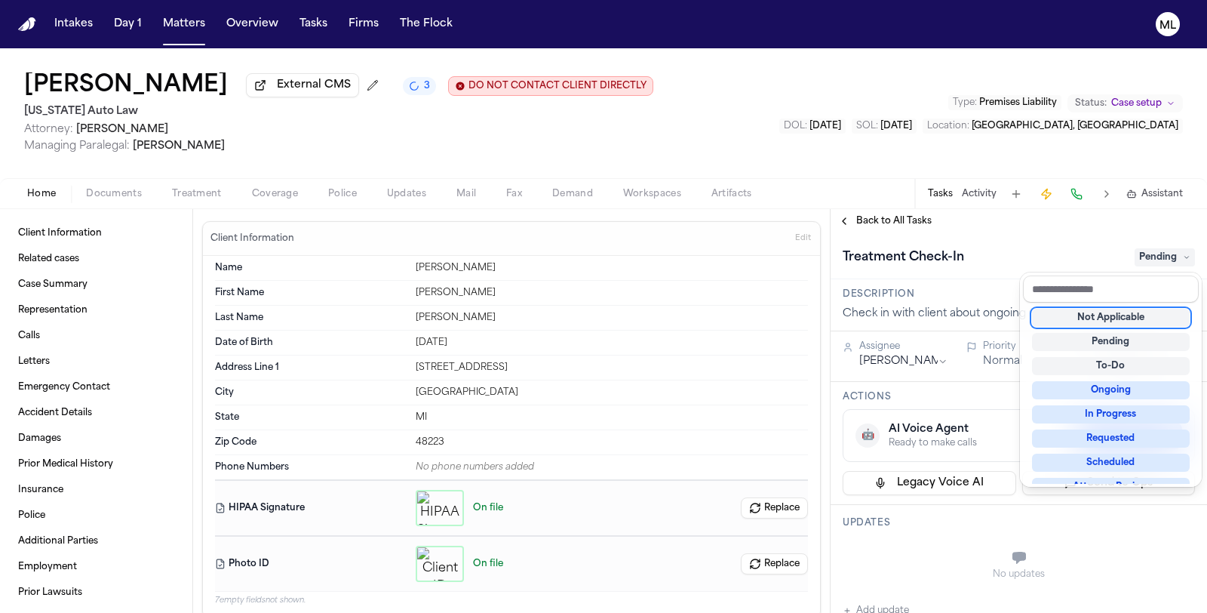
click at [1107, 321] on div "Not Applicable" at bounding box center [1111, 318] width 158 height 18
click at [894, 217] on div "**********" at bounding box center [1019, 411] width 376 height 404
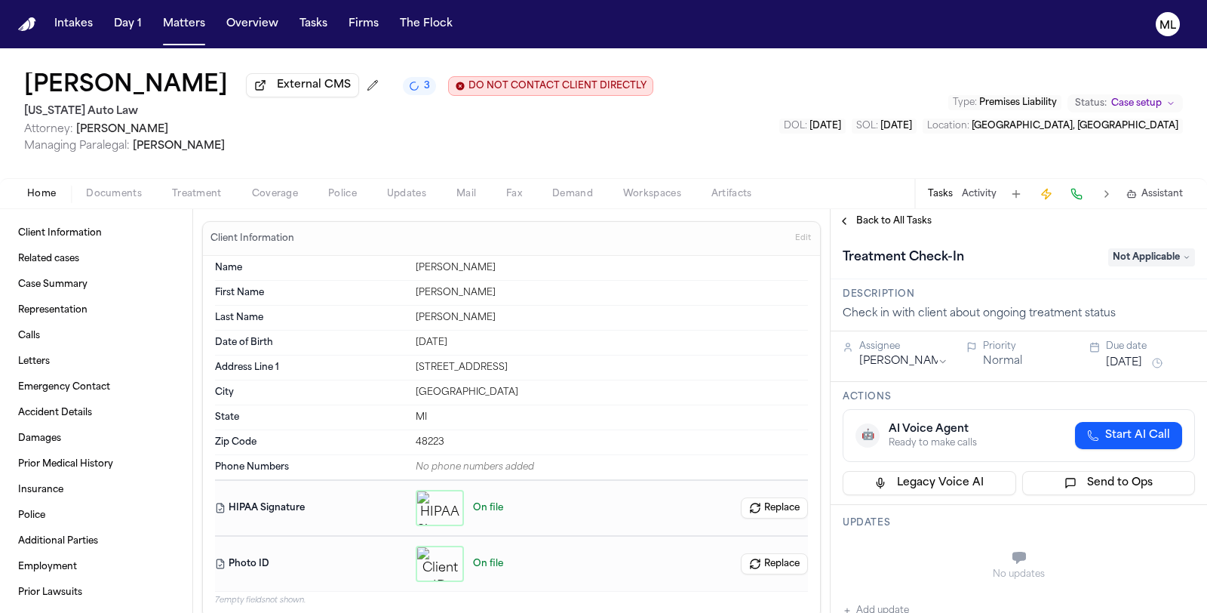
click at [894, 217] on span "Back to All Tasks" at bounding box center [893, 221] width 75 height 12
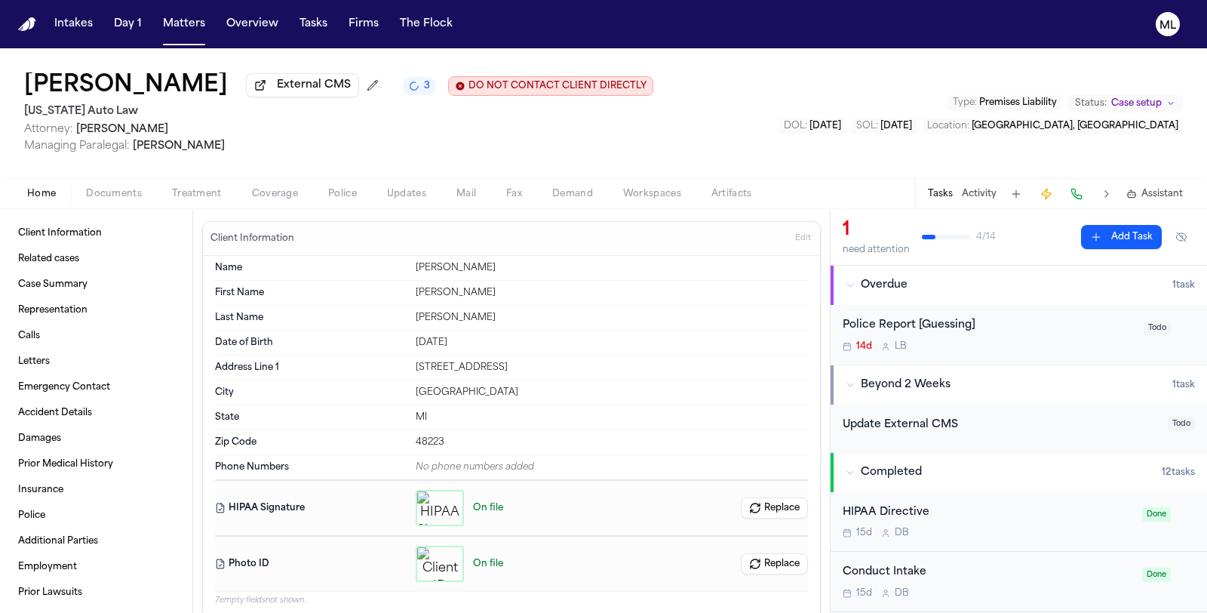
click at [201, 198] on span "Treatment" at bounding box center [197, 194] width 50 height 12
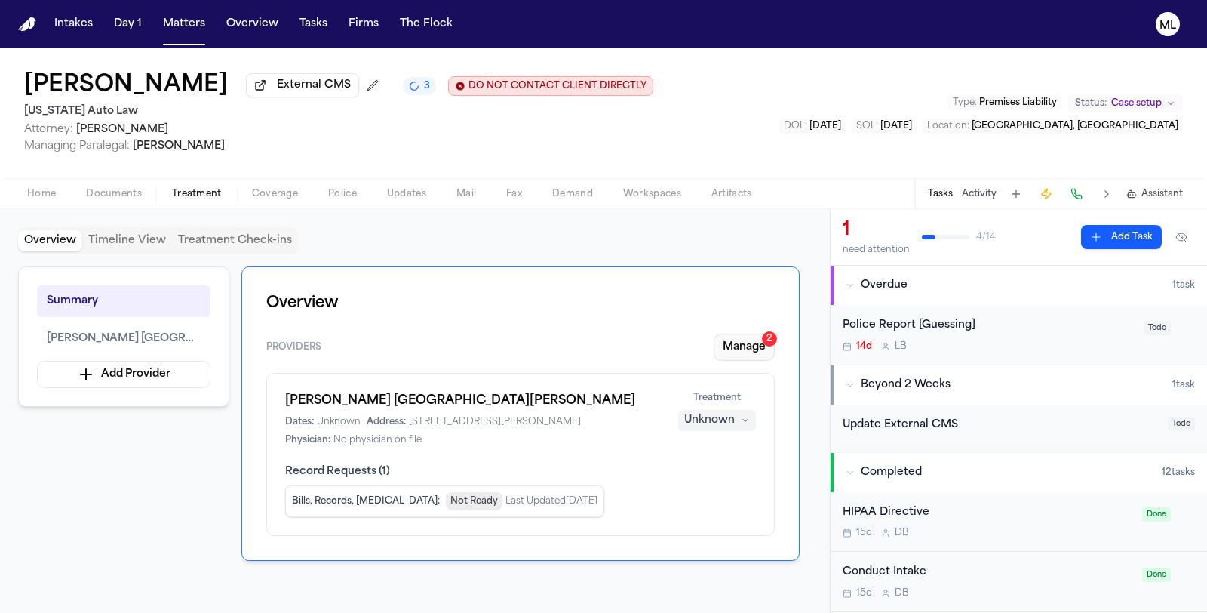
click at [749, 352] on button "Manage 2" at bounding box center [744, 346] width 61 height 27
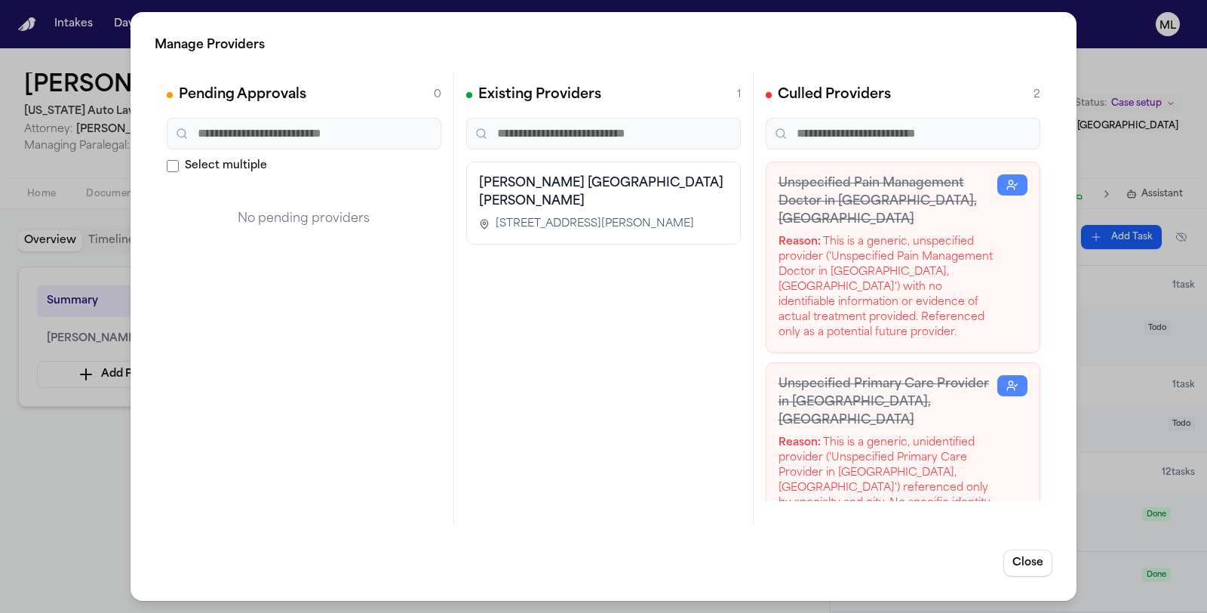
click at [591, 217] on span "[STREET_ADDRESS][PERSON_NAME]" at bounding box center [595, 224] width 198 height 15
click at [1031, 557] on button "Close" at bounding box center [1027, 562] width 49 height 27
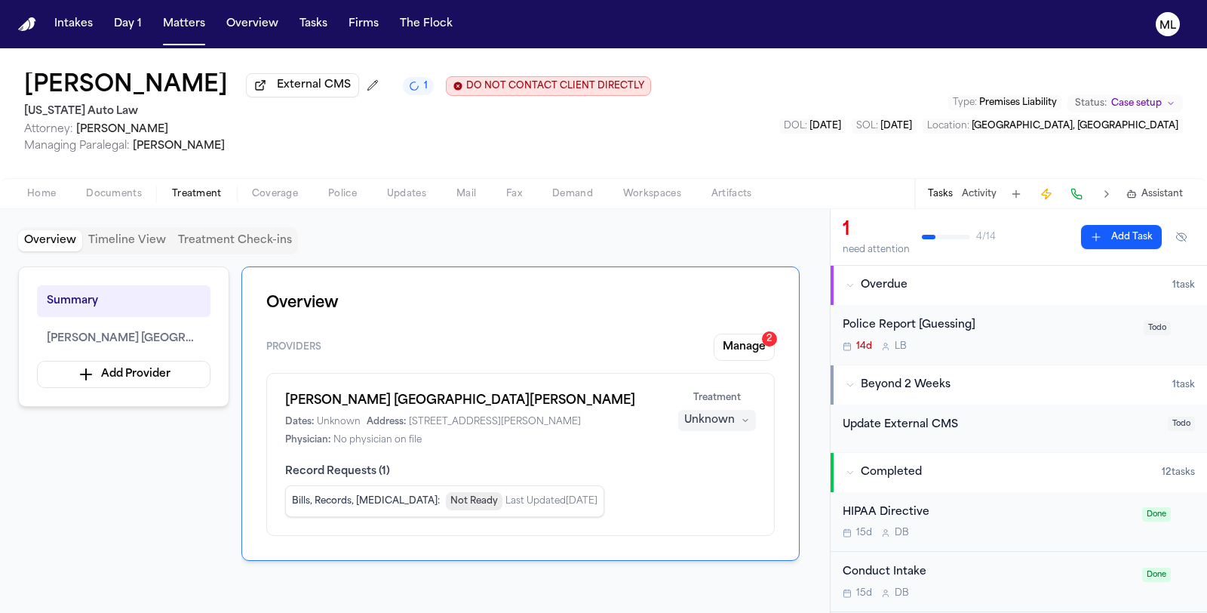
click at [723, 419] on div "Unknown" at bounding box center [709, 420] width 51 height 15
click at [709, 466] on button "Completed" at bounding box center [718, 475] width 121 height 27
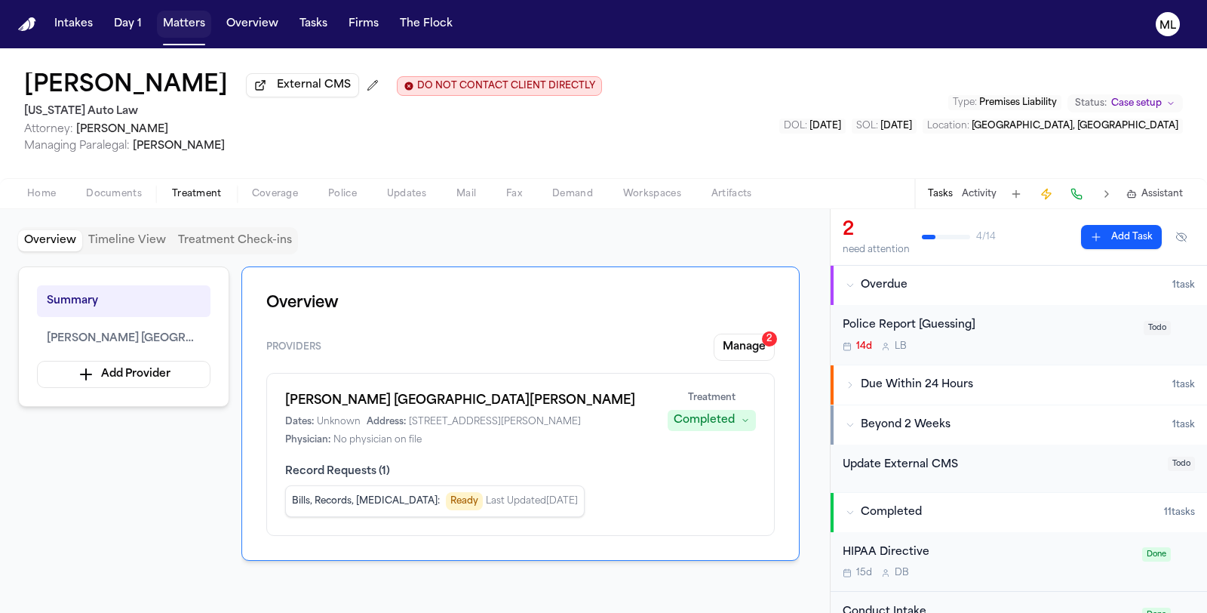
click at [185, 24] on button "Matters" at bounding box center [184, 24] width 54 height 27
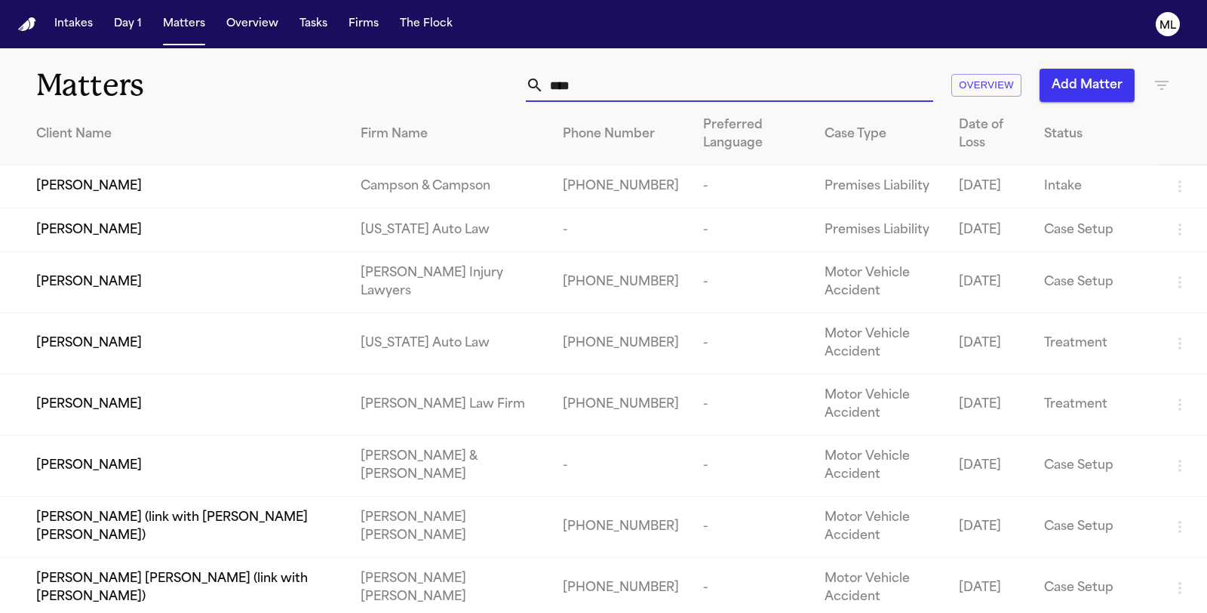
drag, startPoint x: 600, startPoint y: 81, endPoint x: 530, endPoint y: 79, distance: 69.4
click at [530, 79] on div "****" at bounding box center [729, 85] width 407 height 33
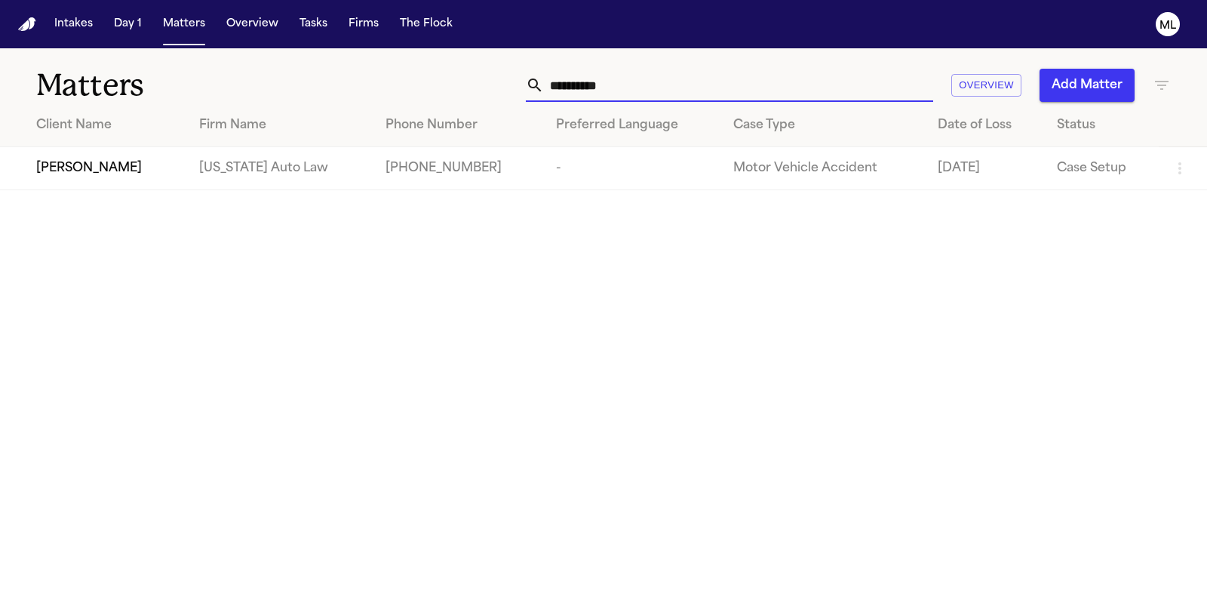
type input "**********"
click at [122, 175] on div "[PERSON_NAME]" at bounding box center [105, 168] width 139 height 18
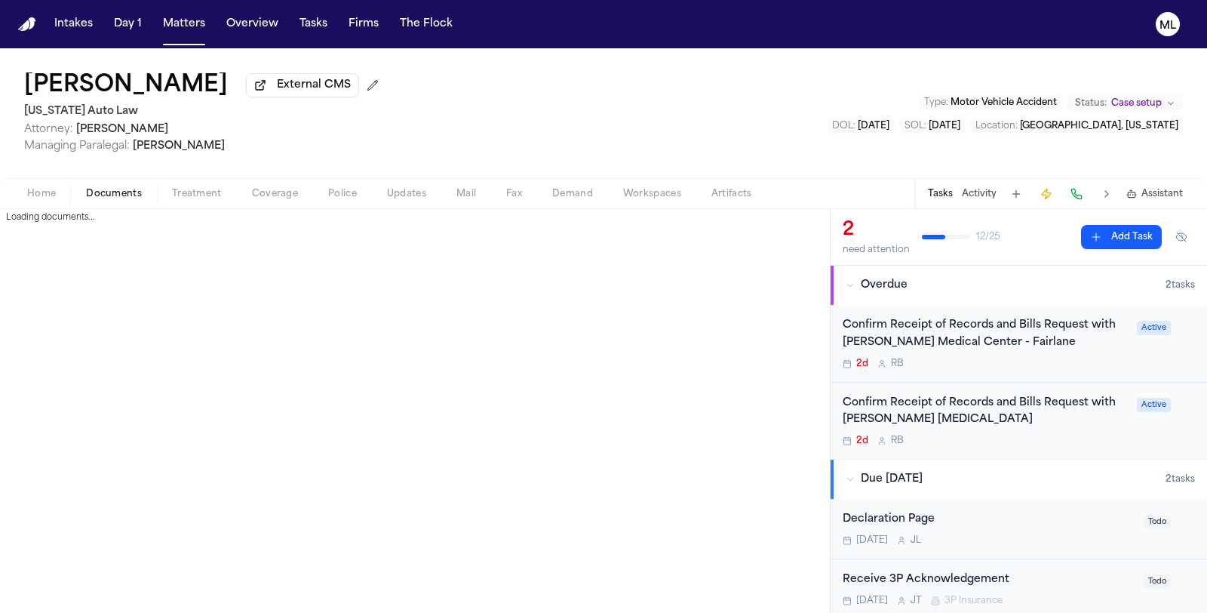
click at [130, 189] on span "Documents" at bounding box center [114, 194] width 56 height 12
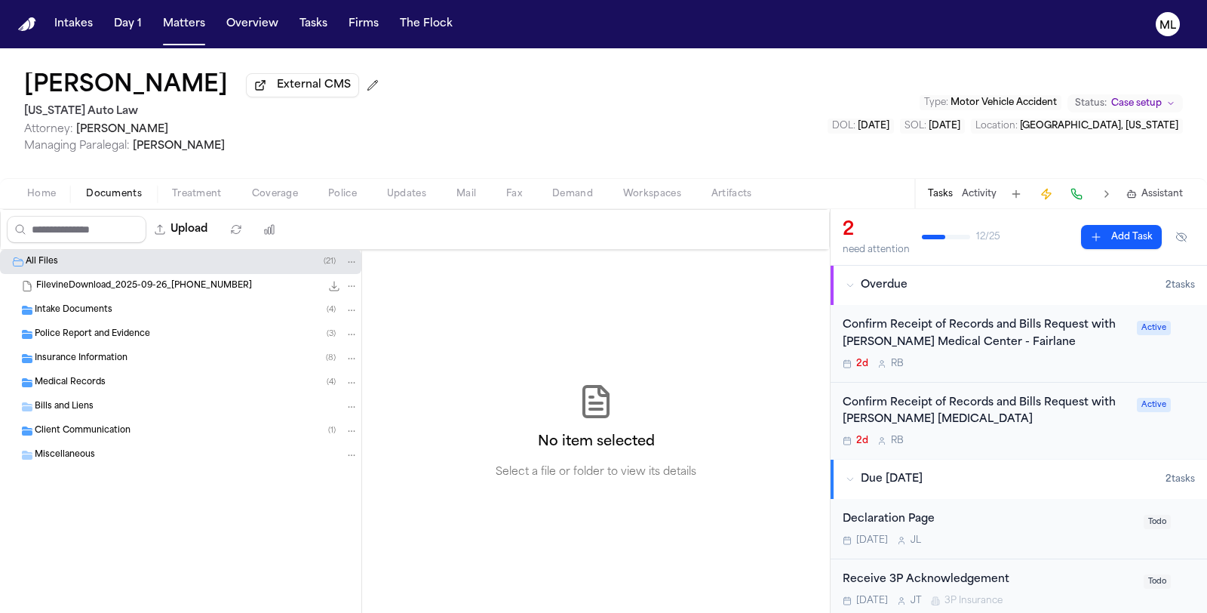
click at [118, 347] on div "Insurance Information ( 8 )" at bounding box center [180, 358] width 361 height 24
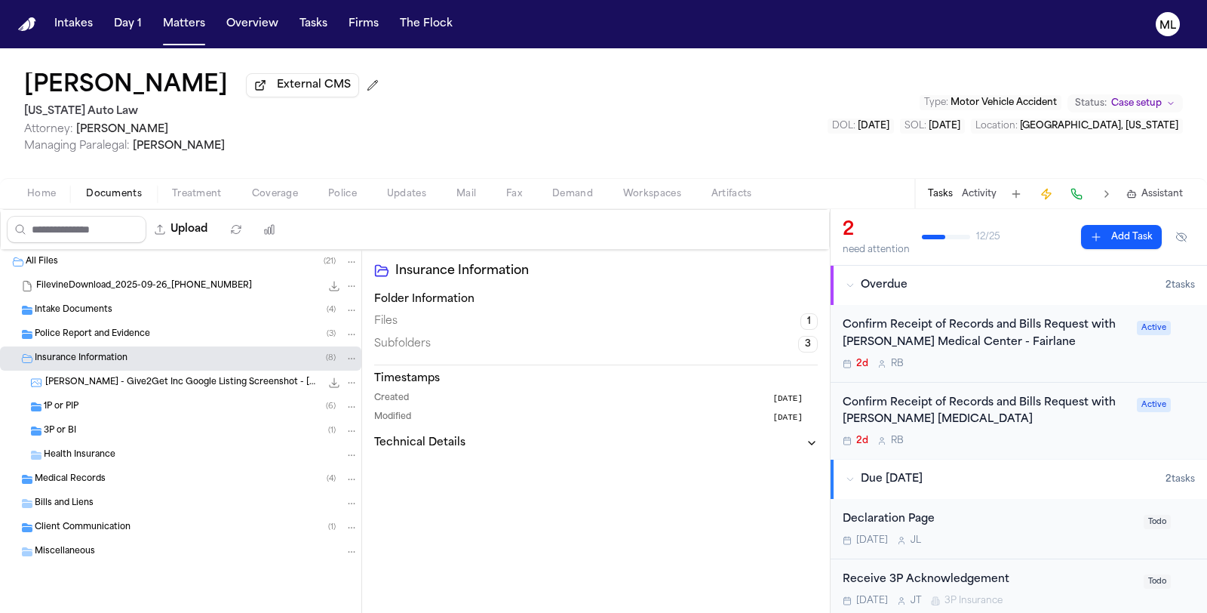
click at [119, 434] on div "3P or BI ( 1 )" at bounding box center [201, 431] width 315 height 14
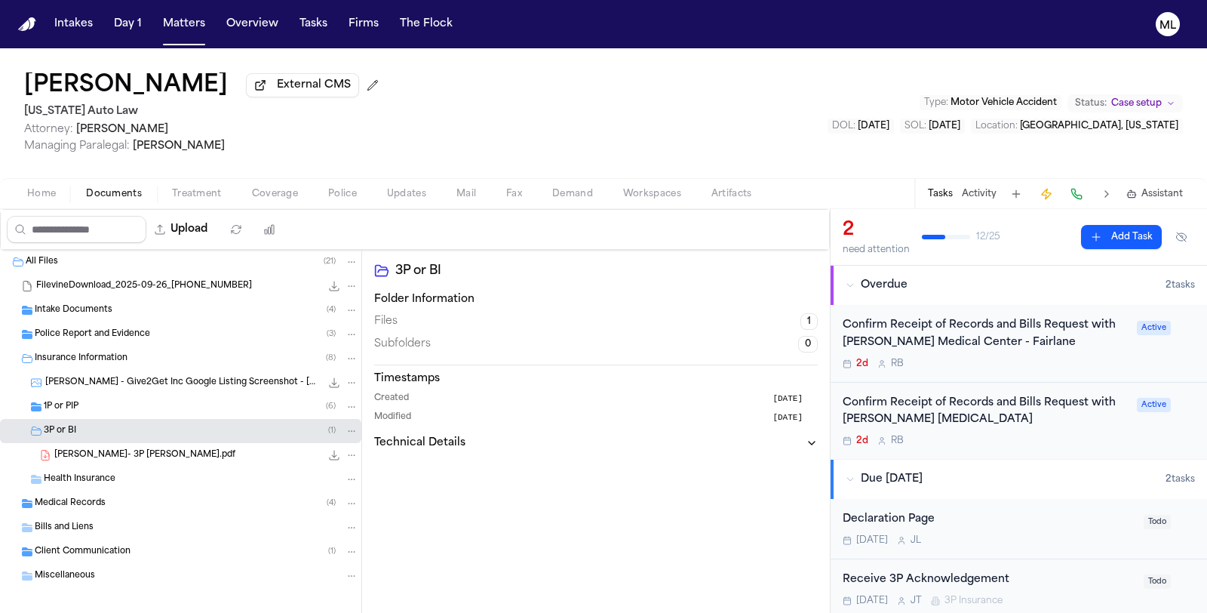
click at [328, 458] on icon "File: Scott Robin- 3P LOR.pdf" at bounding box center [334, 455] width 12 height 12
click at [115, 407] on div "1P or PIP ( 6 )" at bounding box center [201, 407] width 315 height 14
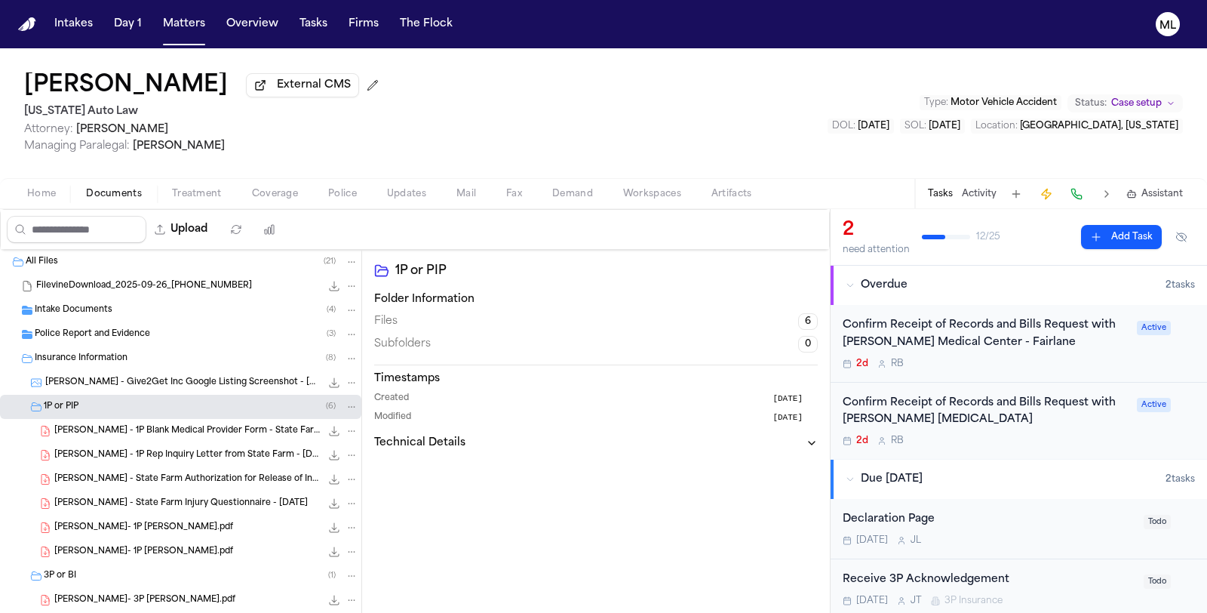
click at [202, 525] on div "[PERSON_NAME]- 1P [PERSON_NAME].pdf 518.0 KB • PDF" at bounding box center [206, 527] width 304 height 15
